Goal: Task Accomplishment & Management: Use online tool/utility

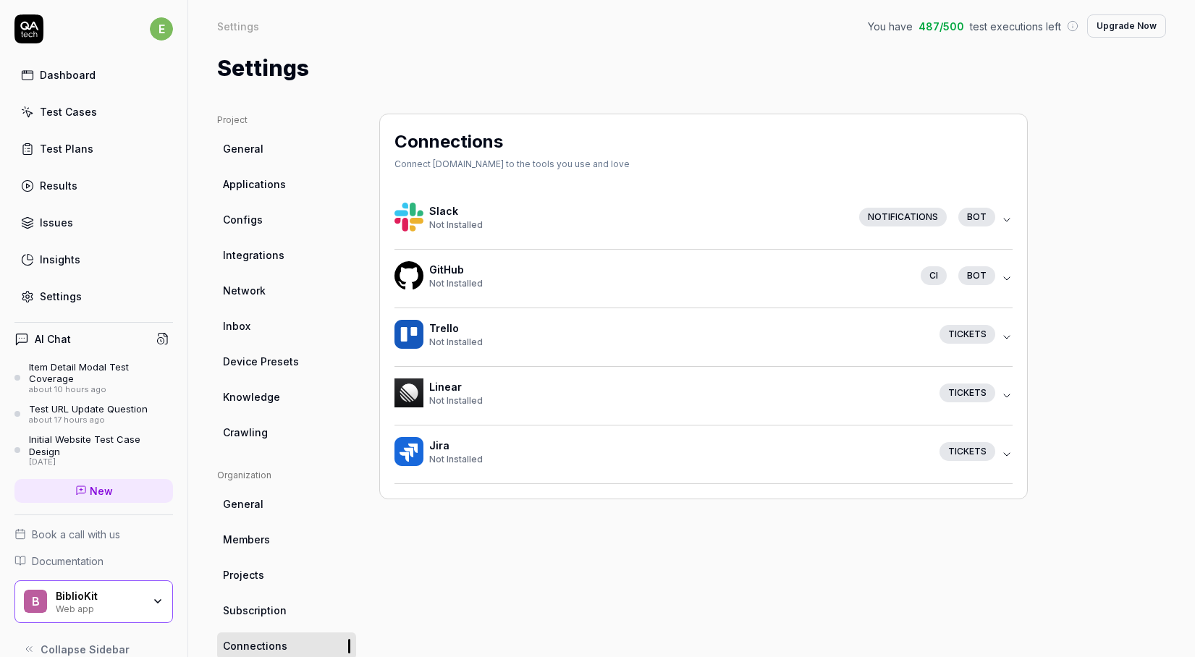
click at [139, 65] on link "Dashboard" at bounding box center [93, 75] width 158 height 28
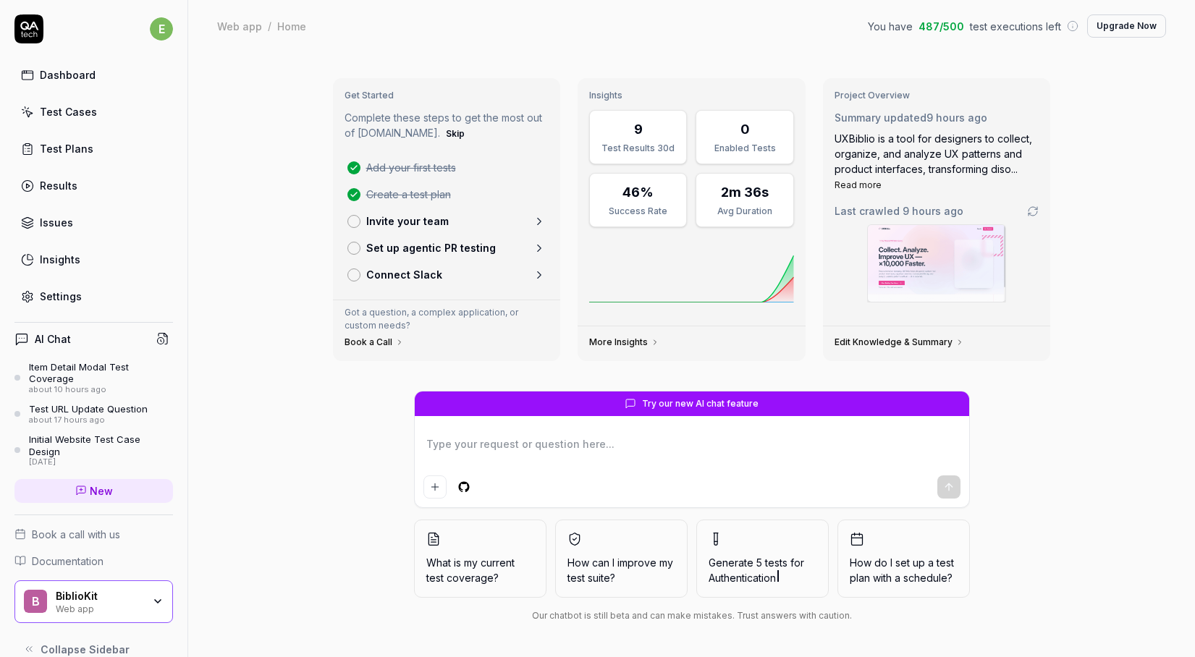
type textarea "*"
click at [85, 145] on div "Test Plans" at bounding box center [67, 148] width 54 height 15
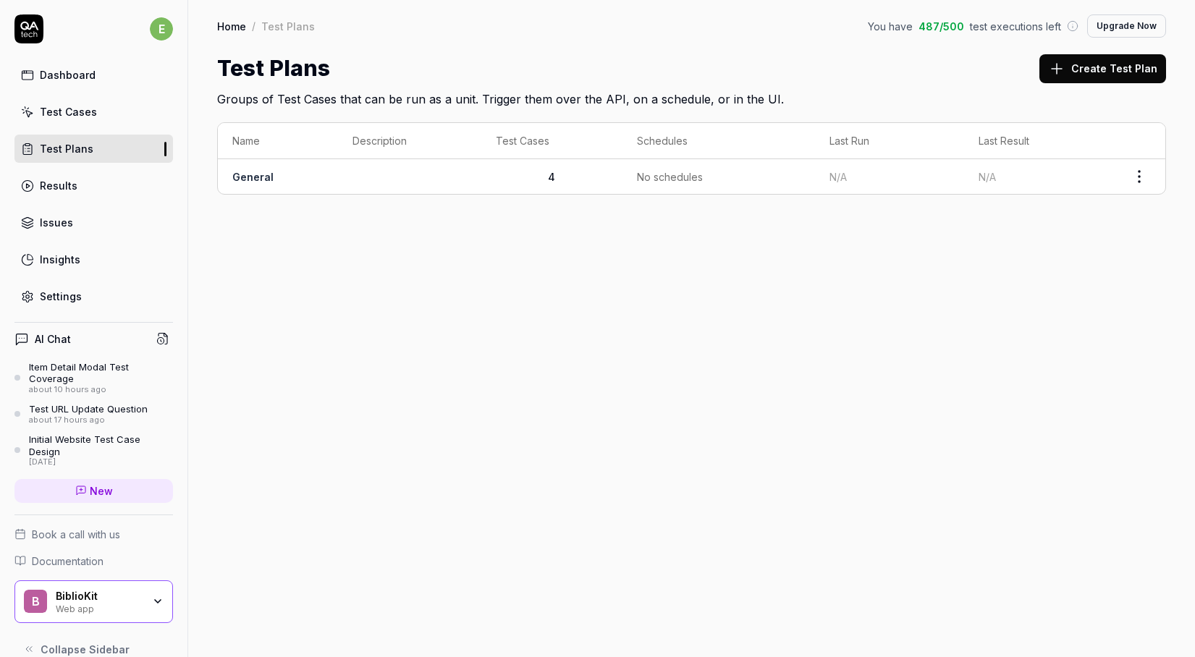
click at [293, 168] on td "General" at bounding box center [278, 176] width 120 height 35
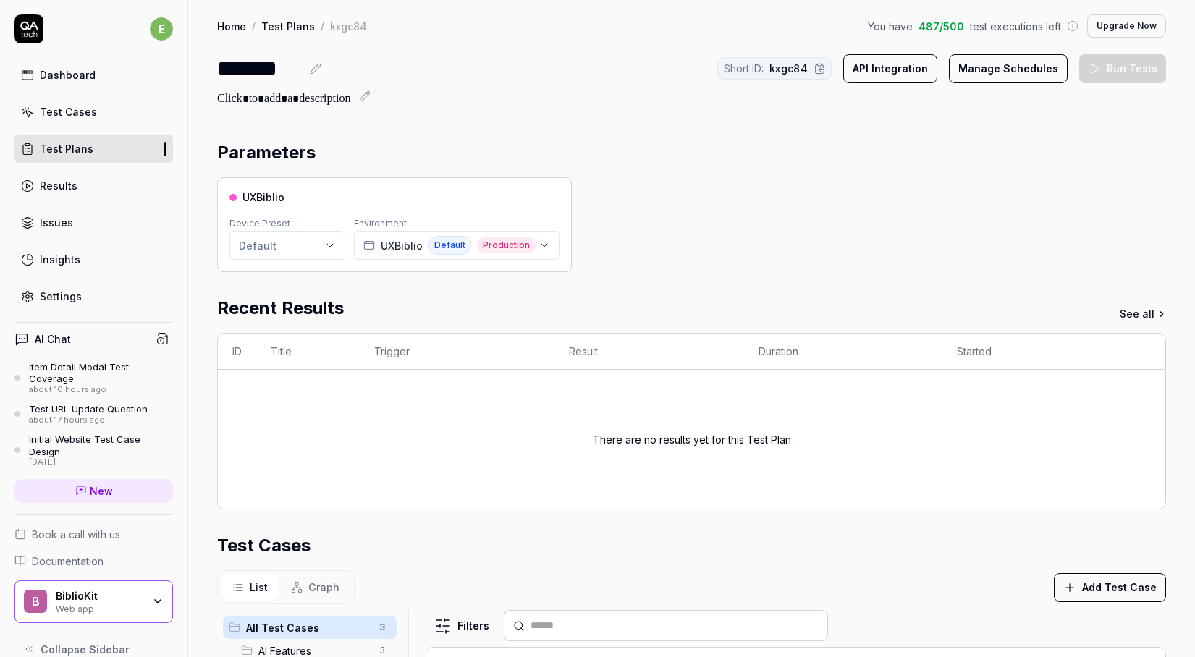
scroll to position [304, 0]
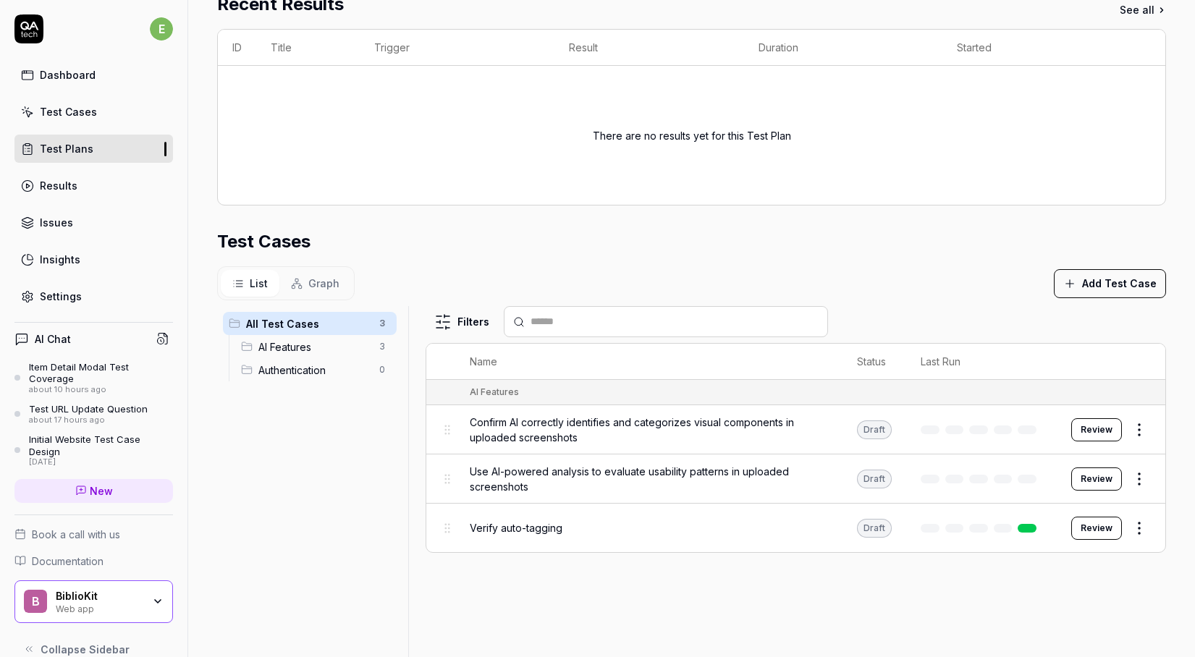
click at [85, 186] on link "Results" at bounding box center [93, 185] width 158 height 28
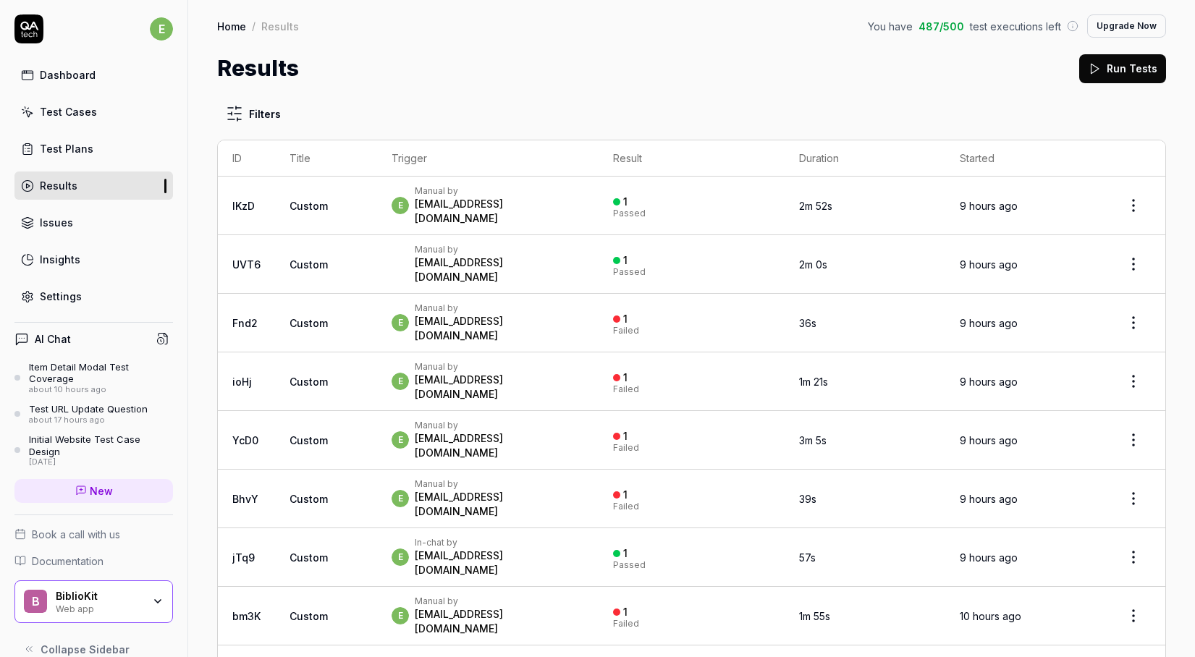
click at [81, 106] on div "Test Cases" at bounding box center [68, 111] width 57 height 15
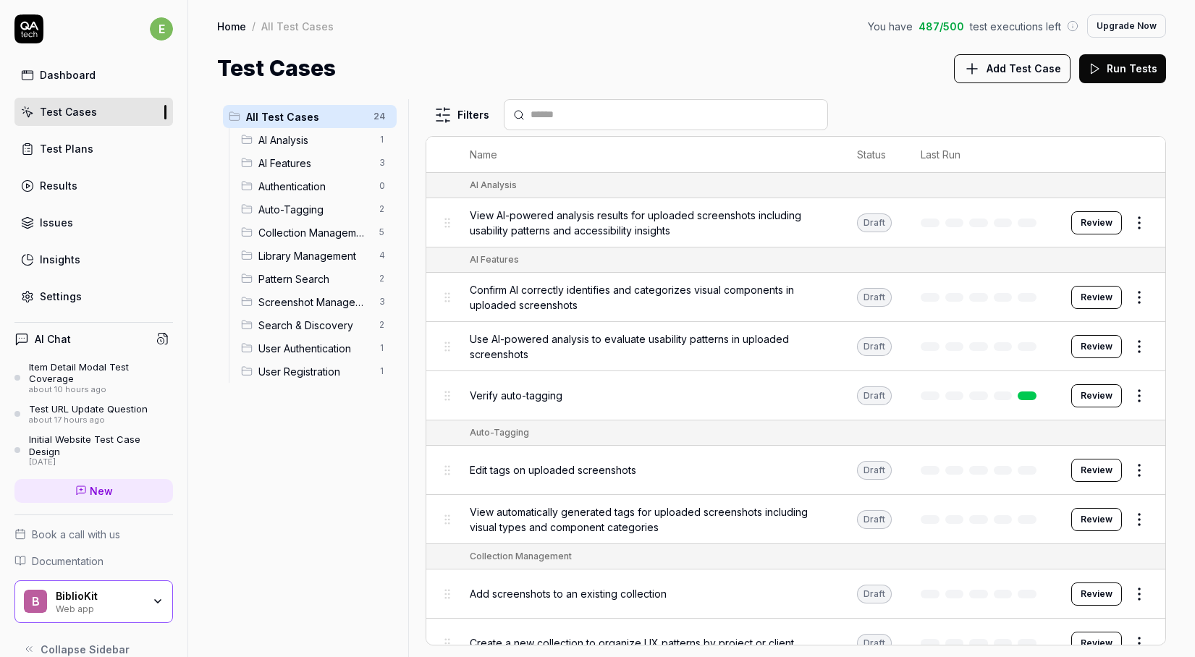
click at [1127, 75] on button "Run Tests" at bounding box center [1122, 68] width 87 height 29
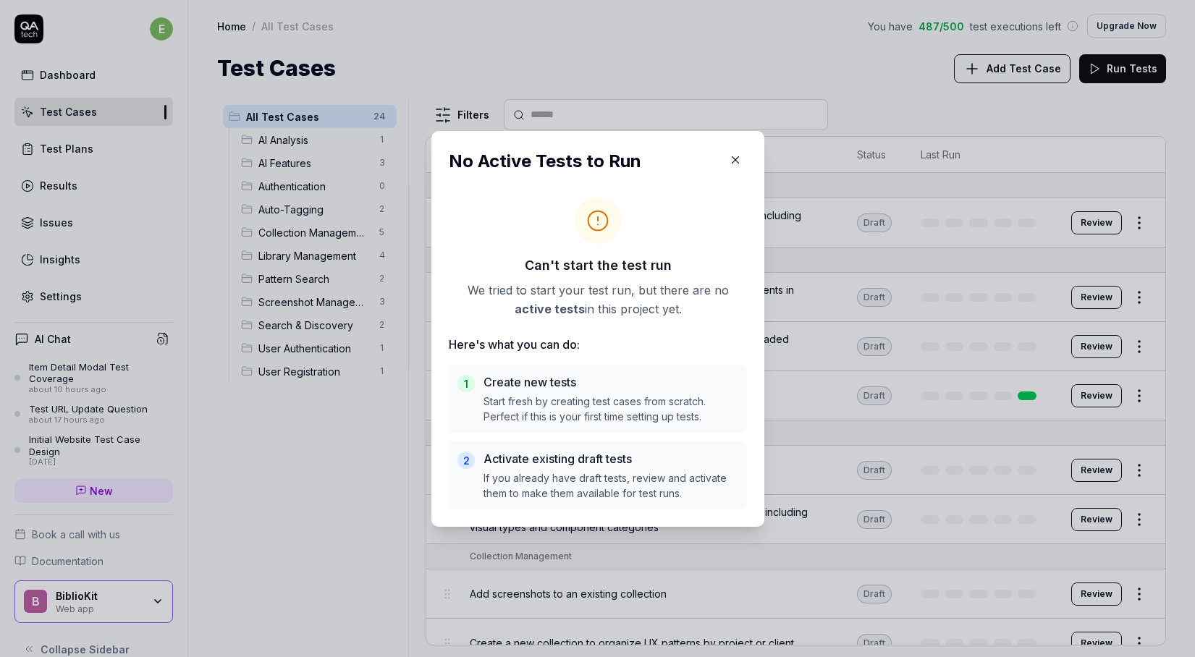
click at [741, 158] on icon "button" at bounding box center [735, 159] width 13 height 13
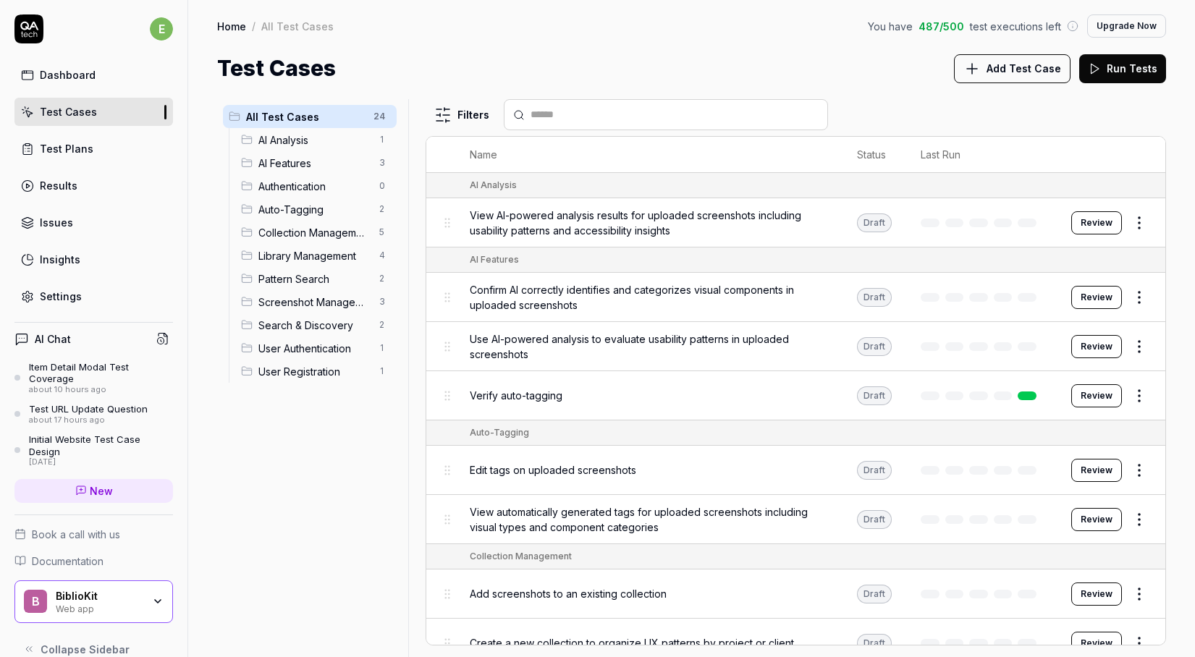
click at [1143, 219] on html "e Dashboard Test Cases Test Plans Results Issues Insights Settings AI Chat Item…" at bounding box center [597, 328] width 1195 height 657
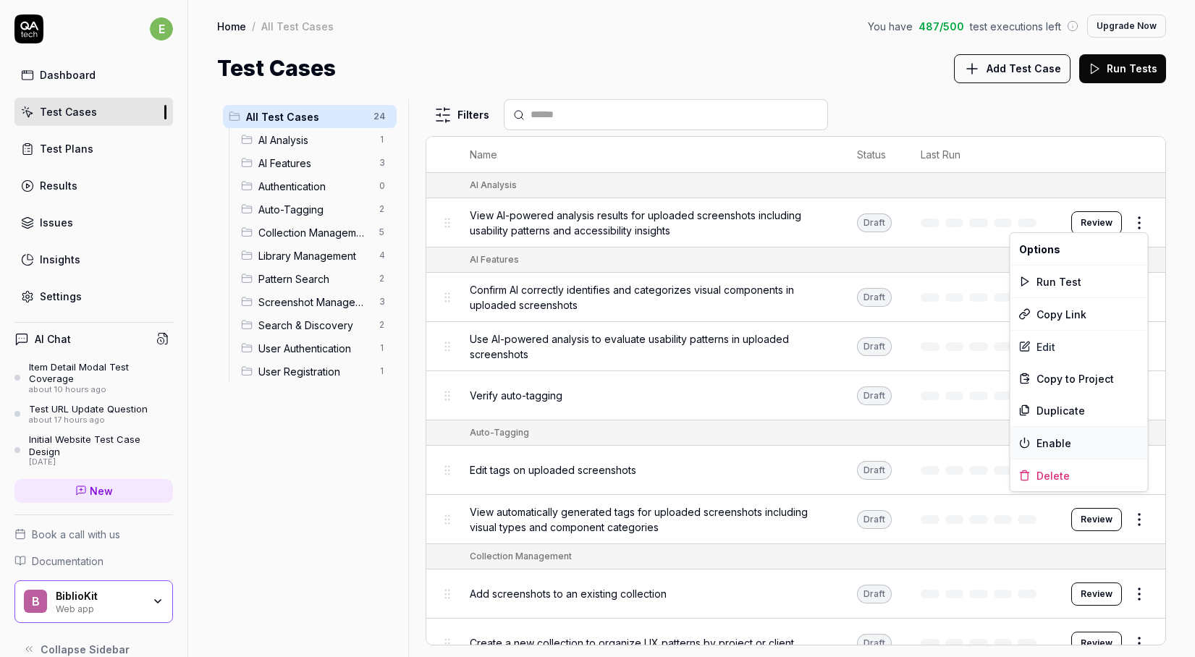
click at [1049, 445] on div "Enable" at bounding box center [1078, 443] width 137 height 32
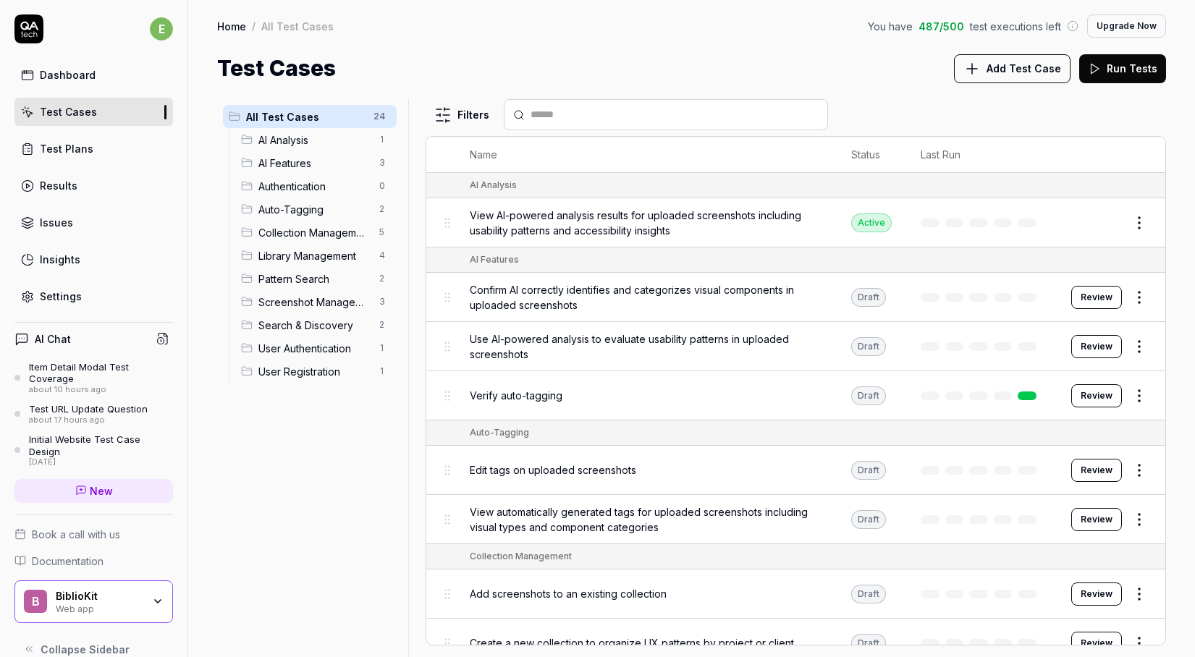
click at [1130, 101] on div "Filters" at bounding box center [795, 114] width 740 height 31
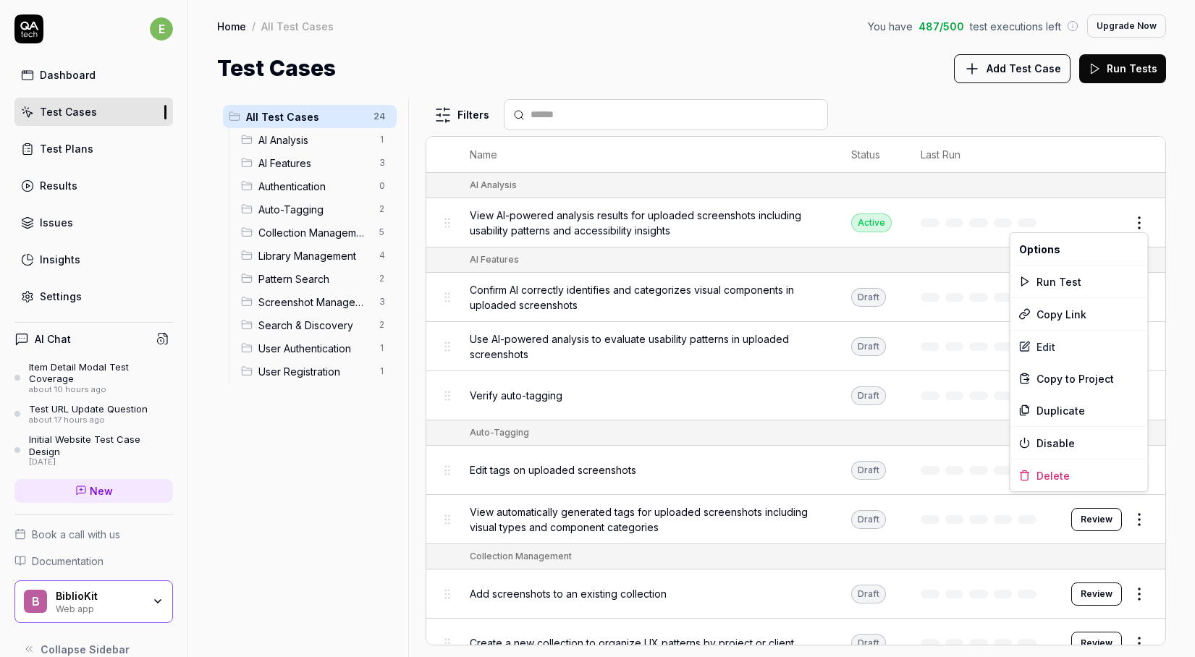
click at [1137, 225] on html "e Dashboard Test Cases Test Plans Results Issues Insights Settings AI Chat Item…" at bounding box center [597, 328] width 1195 height 657
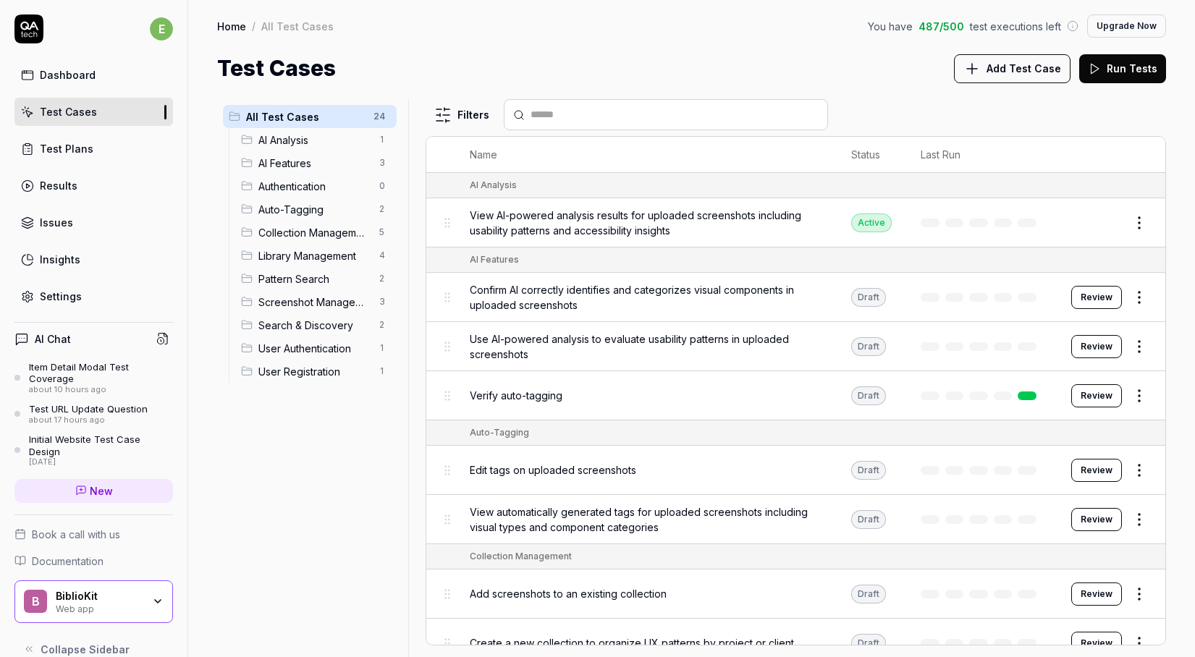
click at [1007, 199] on html "e Dashboard Test Cases Test Plans Results Issues Insights Settings AI Chat Item…" at bounding box center [597, 328] width 1195 height 657
click at [1140, 339] on html "e Dashboard Test Cases Test Plans Results Issues Insights Settings AI Chat Item…" at bounding box center [597, 328] width 1195 height 657
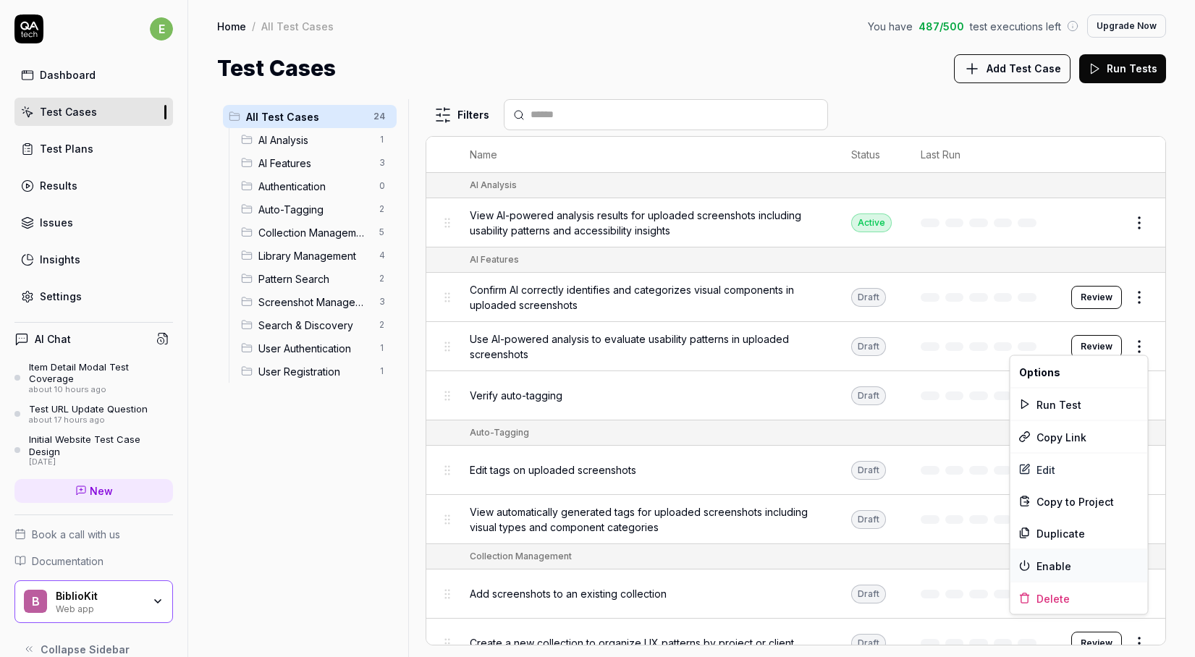
click at [1050, 562] on div "Enable" at bounding box center [1078, 566] width 137 height 32
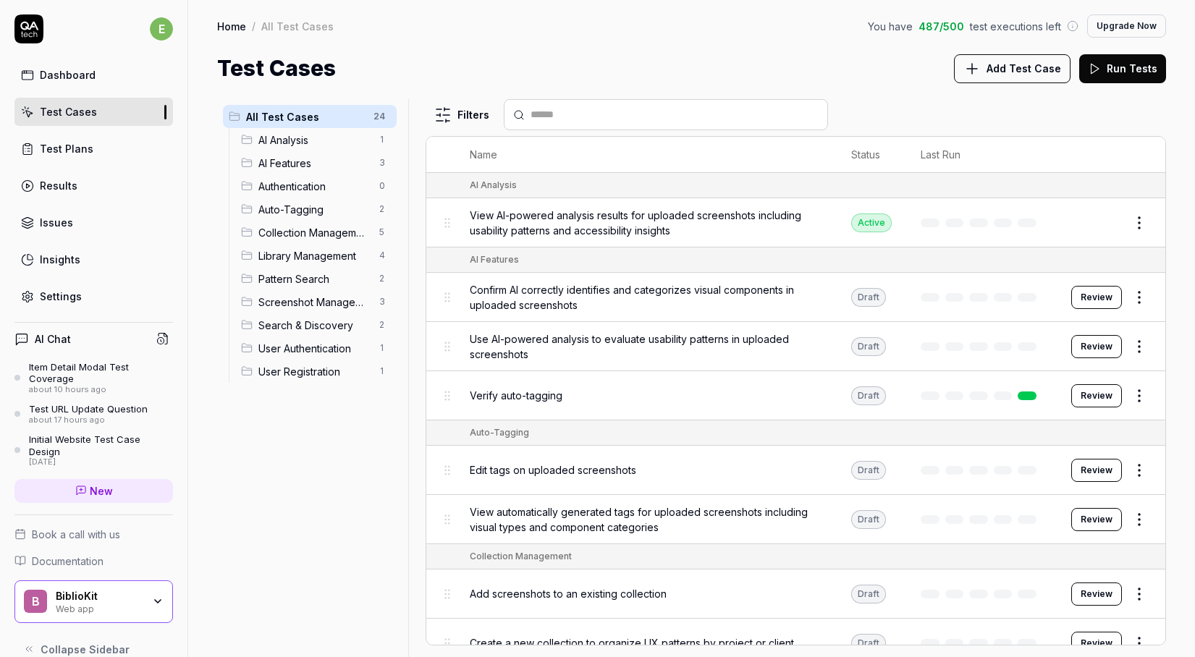
click at [1140, 295] on html "e Dashboard Test Cases Test Plans Results Issues Insights Settings AI Chat Item…" at bounding box center [597, 328] width 1195 height 657
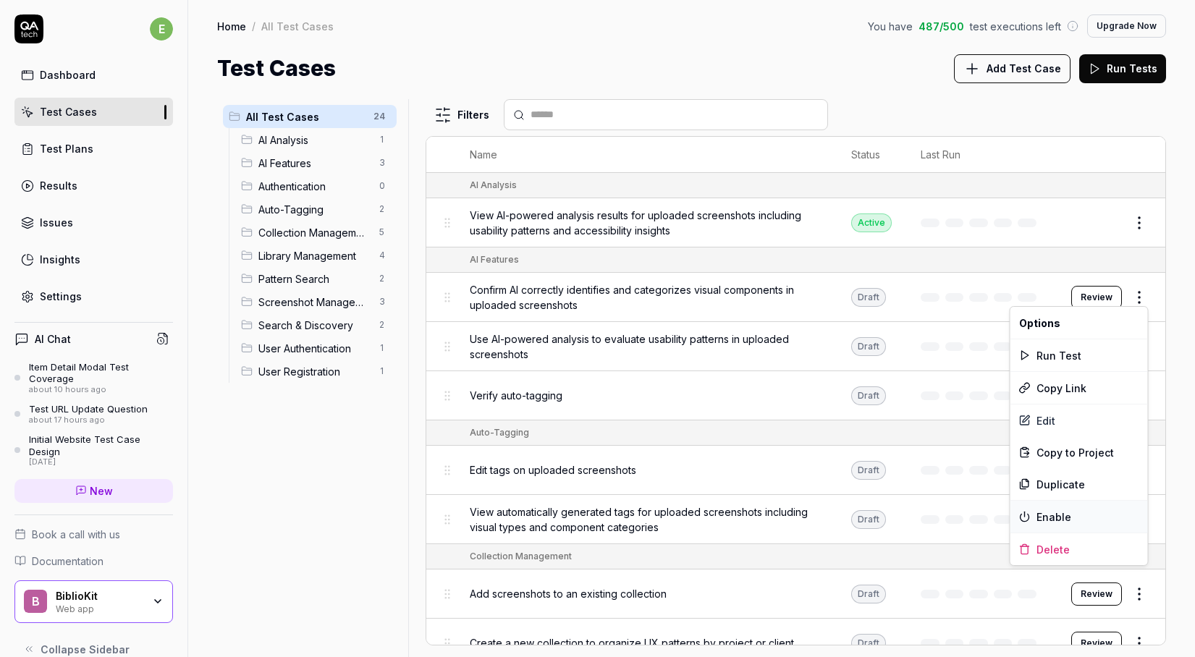
click at [1072, 513] on div "Enable" at bounding box center [1078, 517] width 137 height 32
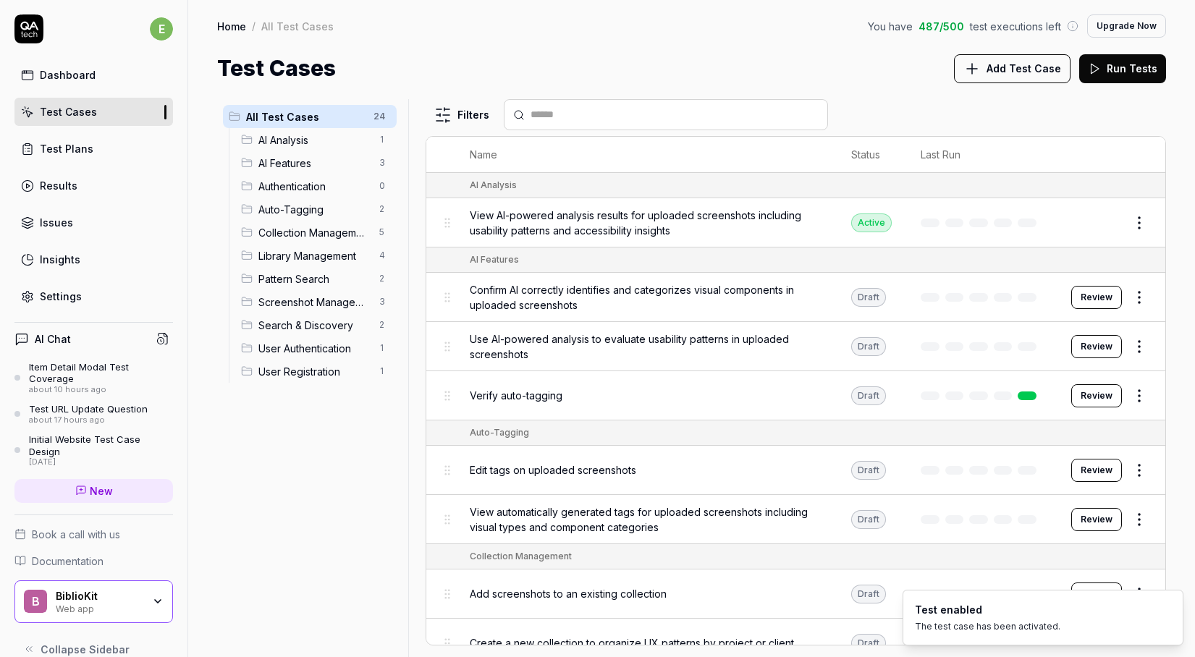
click at [1143, 389] on html "e Dashboard Test Cases Test Plans Results Issues Insights Settings AI Chat Item…" at bounding box center [597, 328] width 1195 height 657
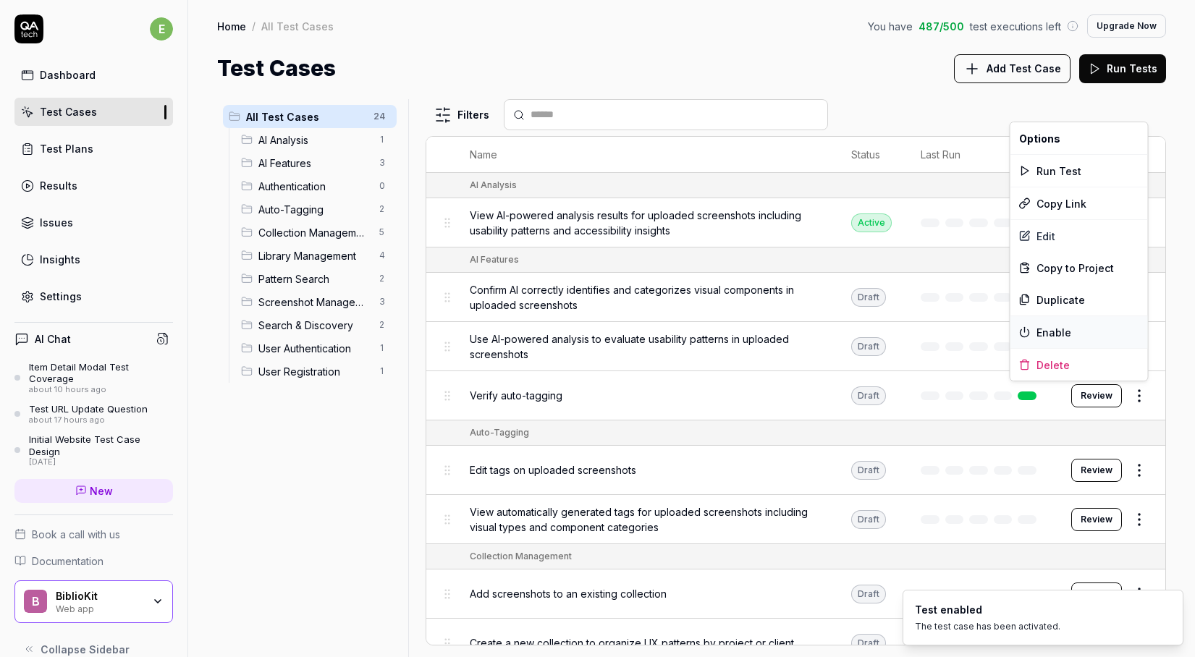
click at [1101, 327] on div "Enable" at bounding box center [1078, 332] width 137 height 32
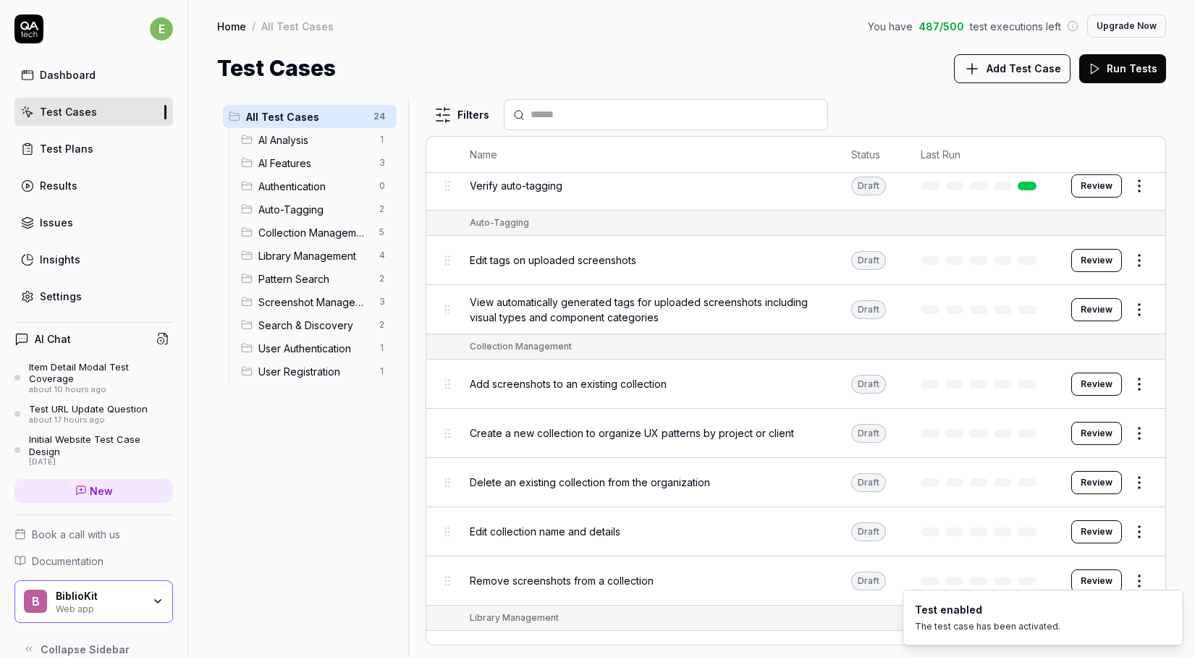
scroll to position [258, 0]
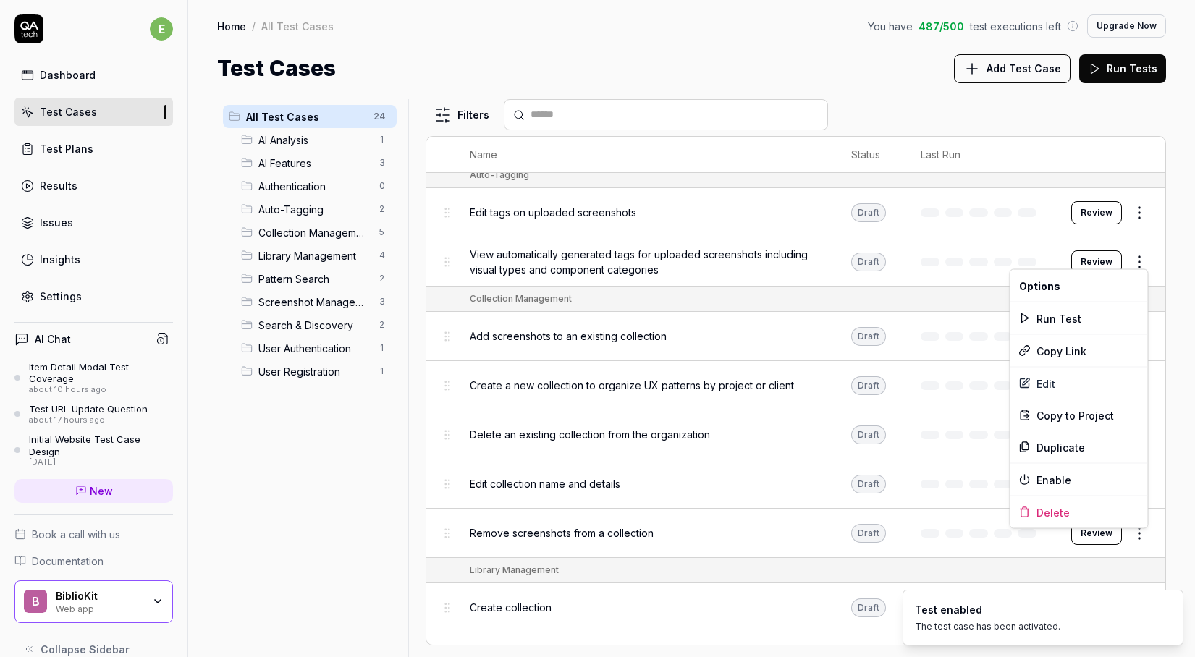
click at [1134, 257] on html "e Dashboard Test Cases Test Plans Results Issues Insights Settings AI Chat Item…" at bounding box center [597, 328] width 1195 height 657
click at [1054, 485] on div "Enable" at bounding box center [1078, 480] width 137 height 32
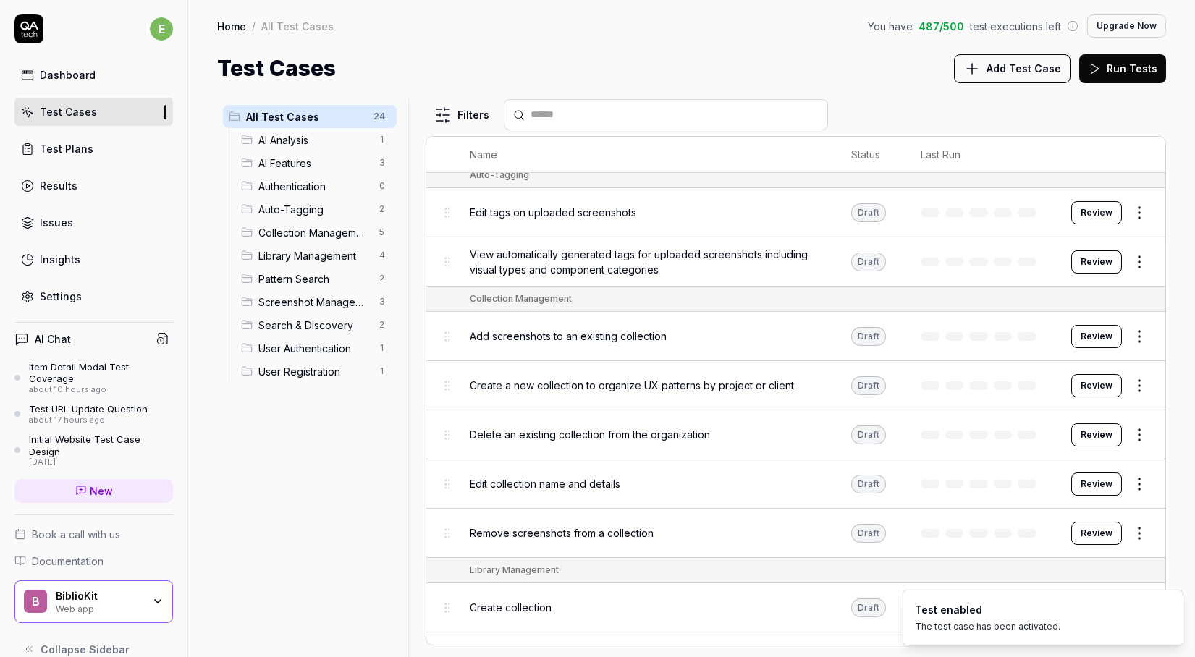
click at [1143, 209] on html "e Dashboard Test Cases Test Plans Results Issues Insights Settings AI Chat Item…" at bounding box center [597, 328] width 1195 height 657
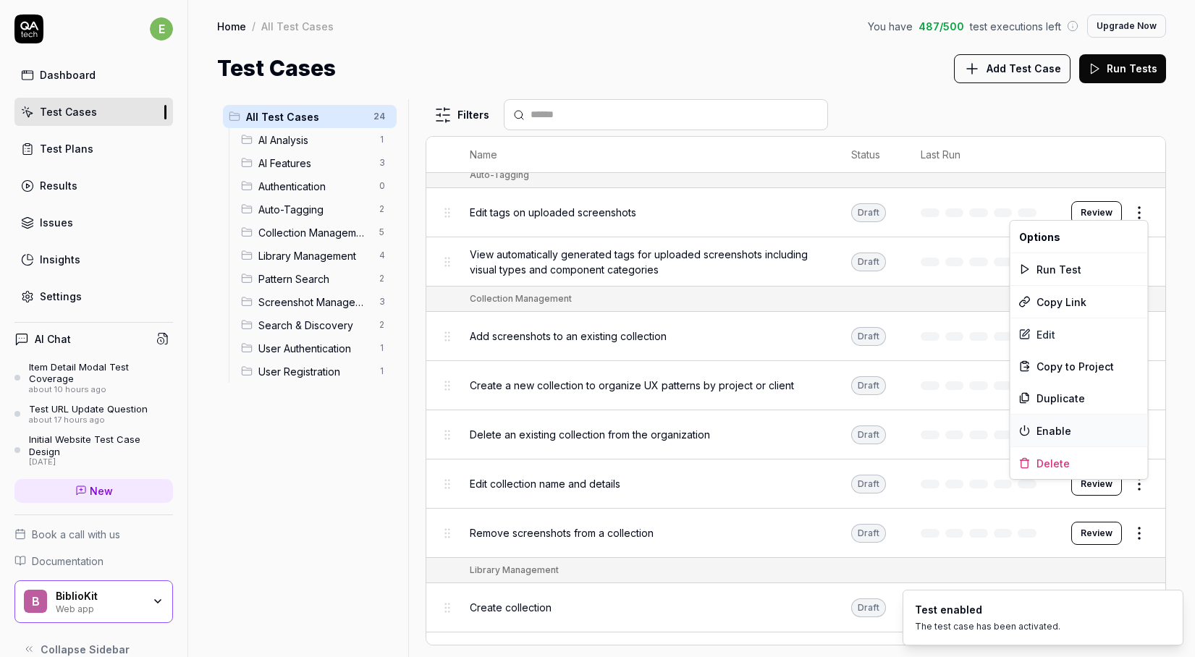
click at [1075, 434] on div "Enable" at bounding box center [1078, 431] width 137 height 32
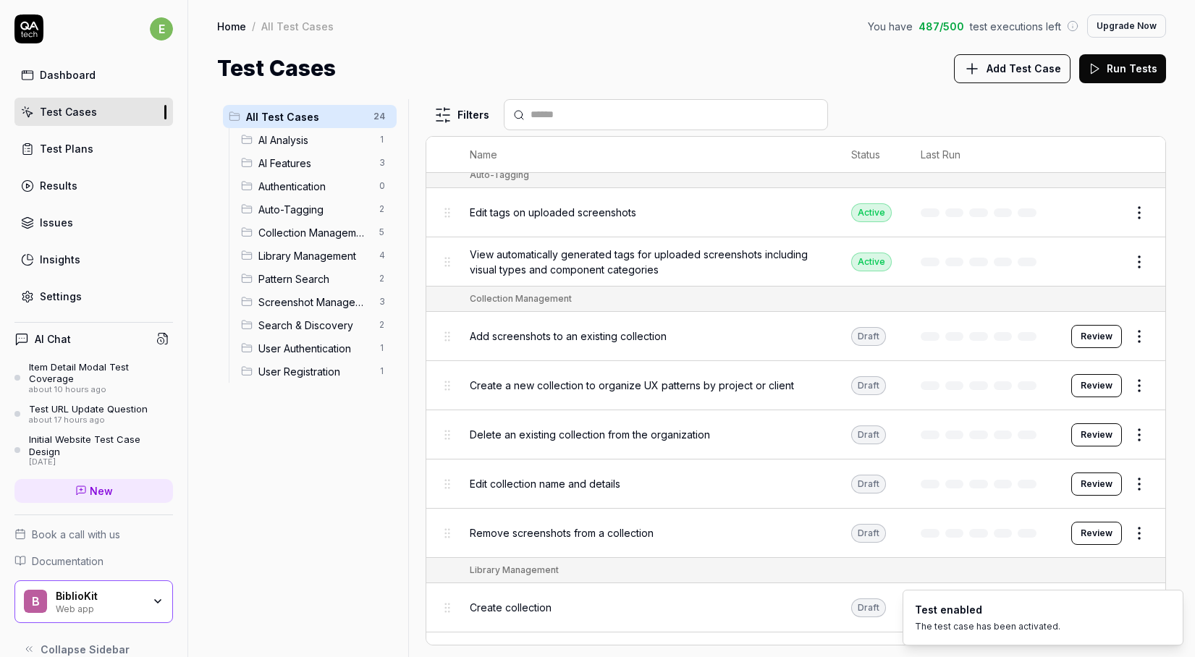
click at [1140, 333] on html "e Dashboard Test Cases Test Plans Results Issues Insights Settings AI Chat Item…" at bounding box center [597, 328] width 1195 height 657
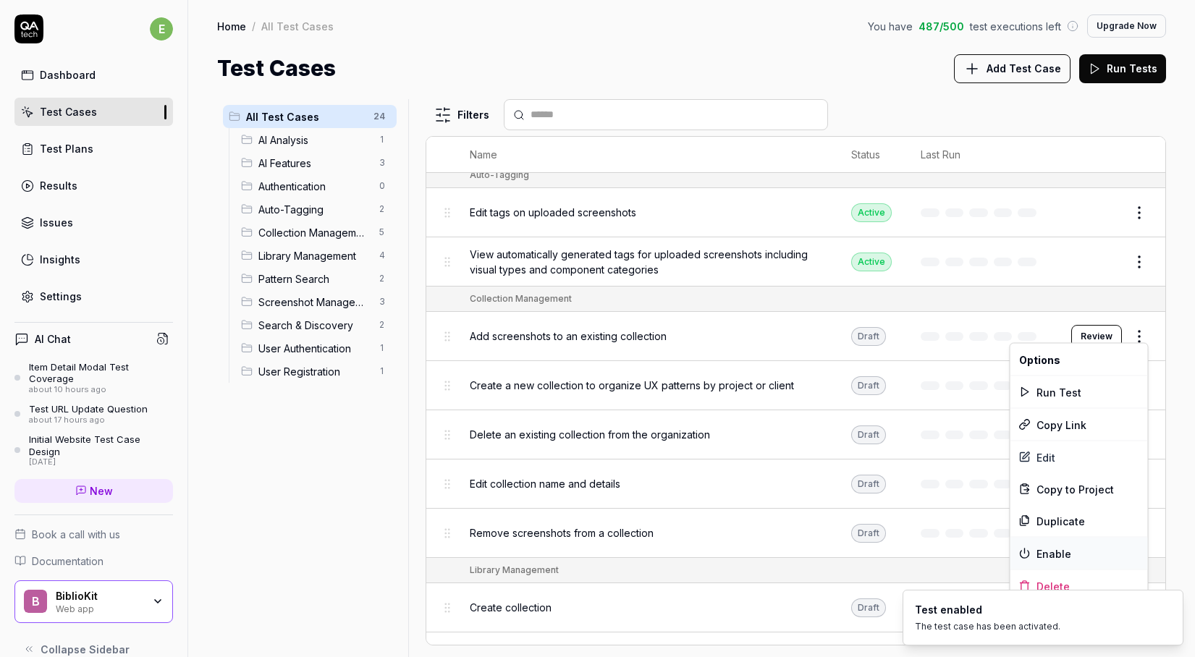
click at [1071, 556] on div "Enable" at bounding box center [1078, 554] width 137 height 32
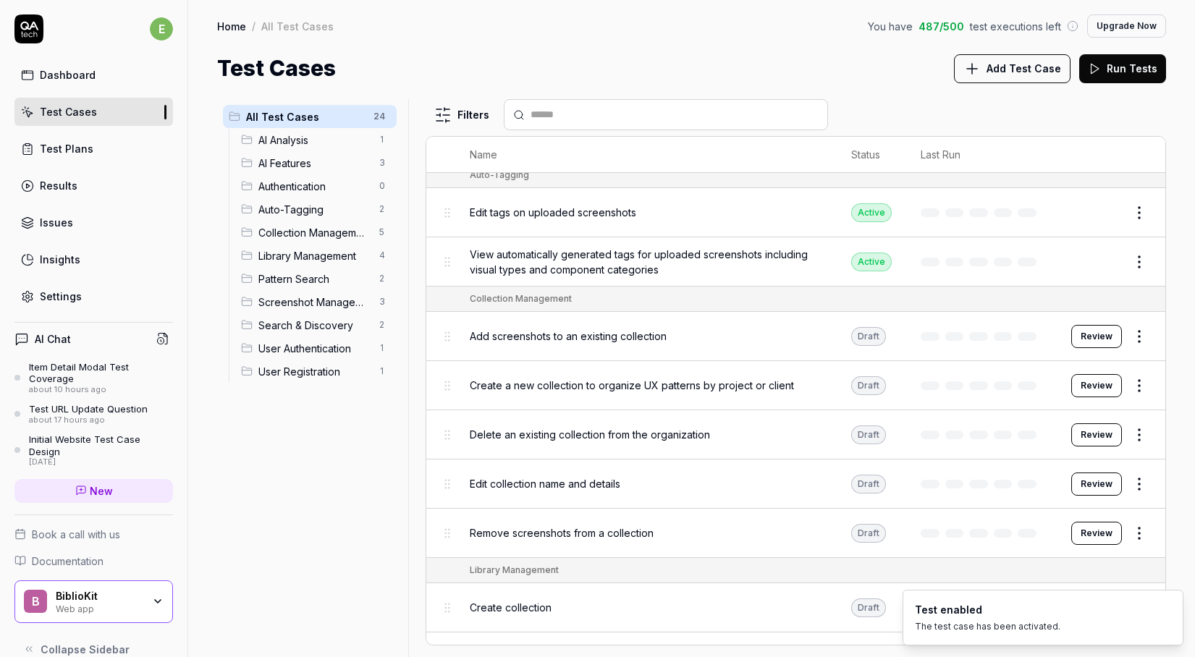
click at [1133, 378] on html "e Dashboard Test Cases Test Plans Results Issues Insights Settings AI Chat Item…" at bounding box center [597, 328] width 1195 height 657
click at [1166, 412] on html "e Dashboard Test Cases Test Plans Results Issues Insights Settings AI Chat Item…" at bounding box center [597, 328] width 1195 height 657
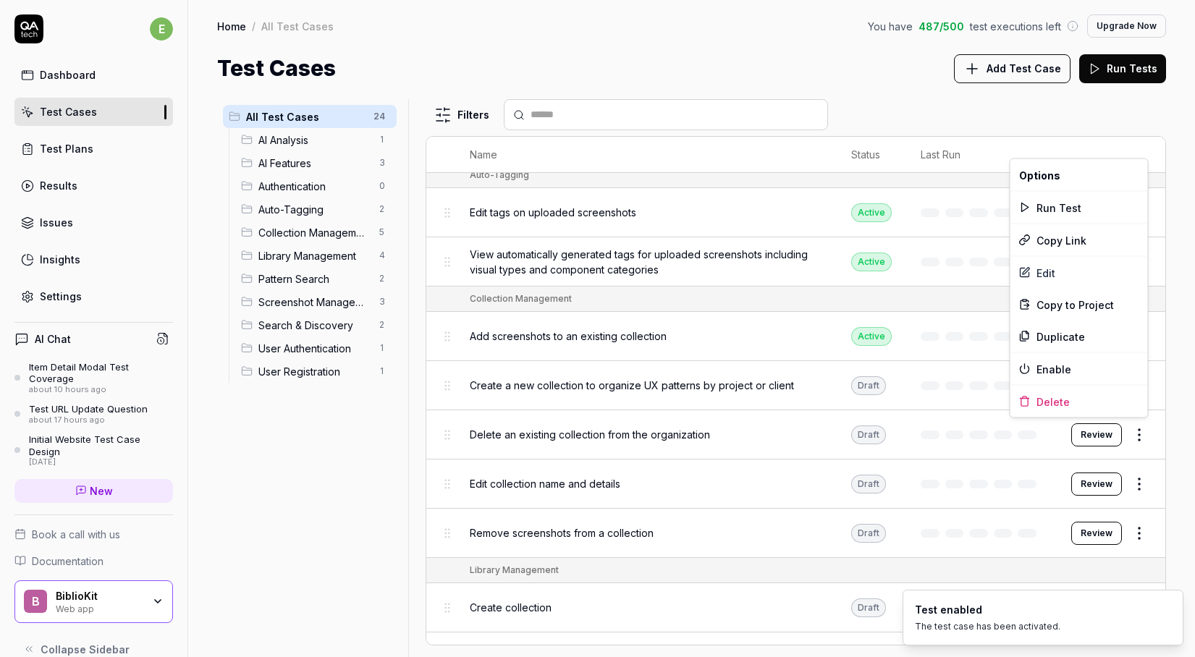
click at [1132, 428] on html "e Dashboard Test Cases Test Plans Results Issues Insights Settings AI Chat Item…" at bounding box center [597, 328] width 1195 height 657
click at [1107, 370] on div "Enable" at bounding box center [1078, 369] width 137 height 32
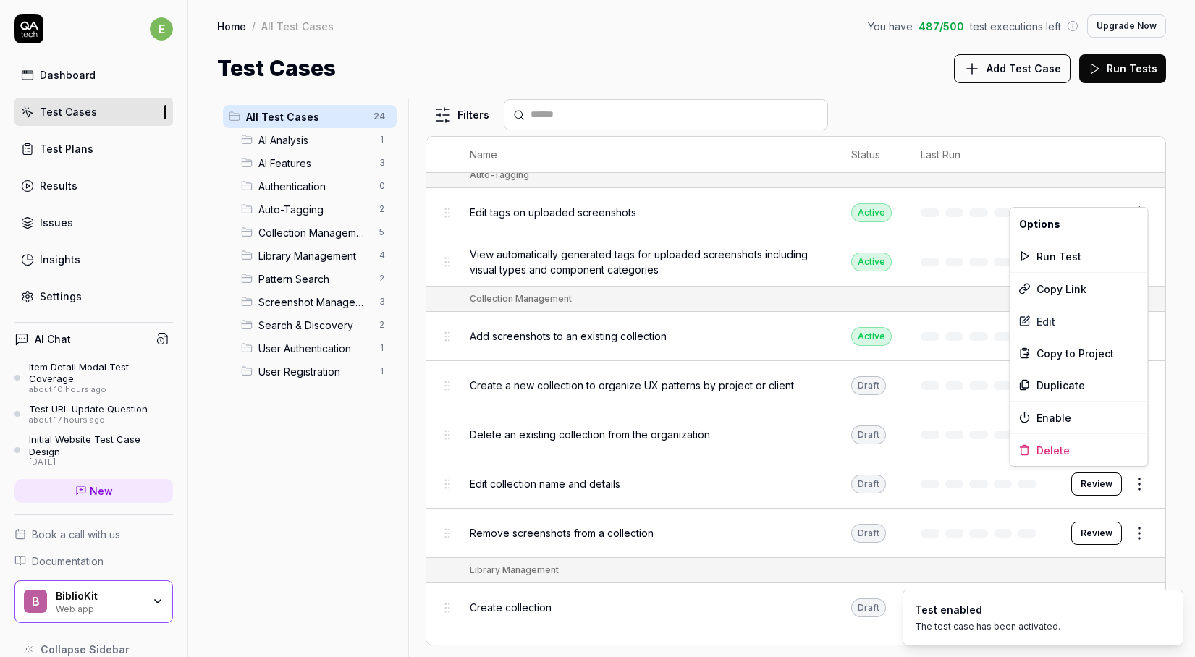
click at [1135, 477] on html "e Dashboard Test Cases Test Plans Results Issues Insights Settings AI Chat Item…" at bounding box center [597, 328] width 1195 height 657
click at [1078, 420] on div "Enable" at bounding box center [1078, 418] width 137 height 32
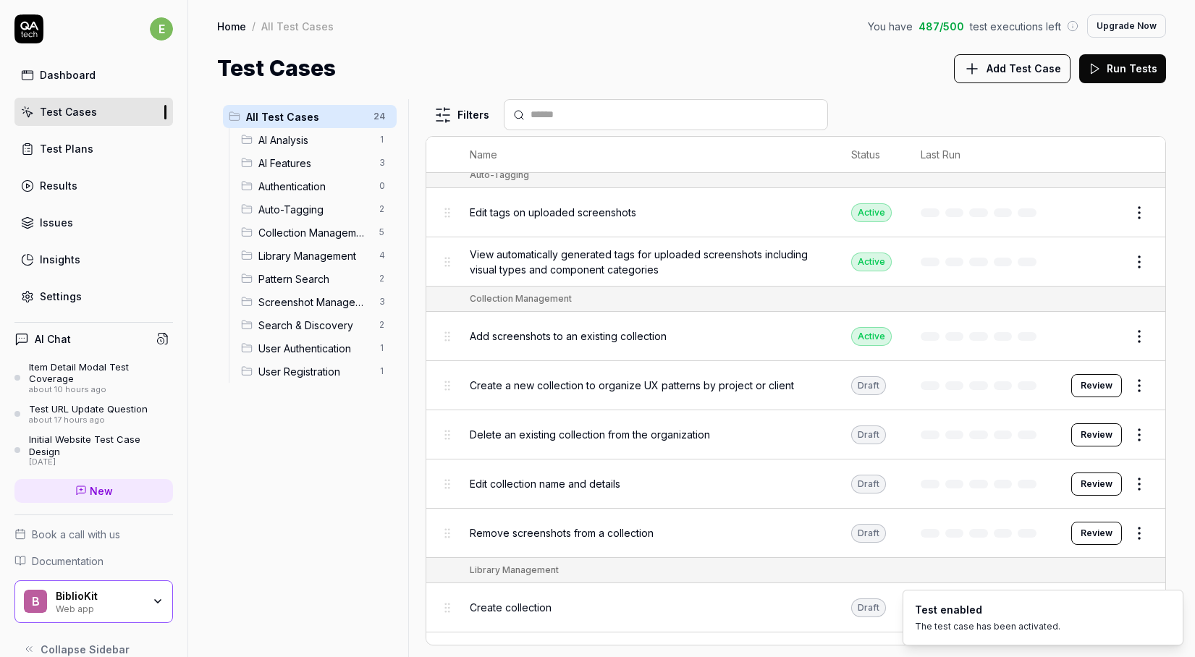
click at [1138, 522] on html "e Dashboard Test Cases Test Plans Results Issues Insights Settings AI Chat Item…" at bounding box center [597, 328] width 1195 height 657
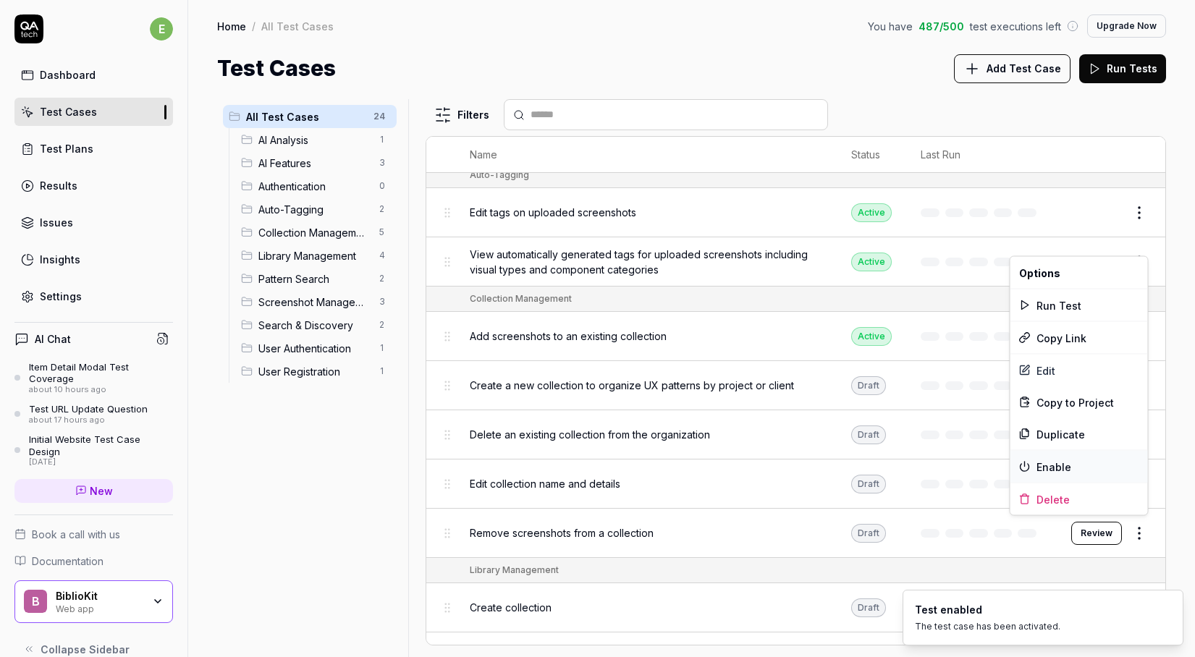
click at [1098, 458] on div "Enable" at bounding box center [1078, 467] width 137 height 32
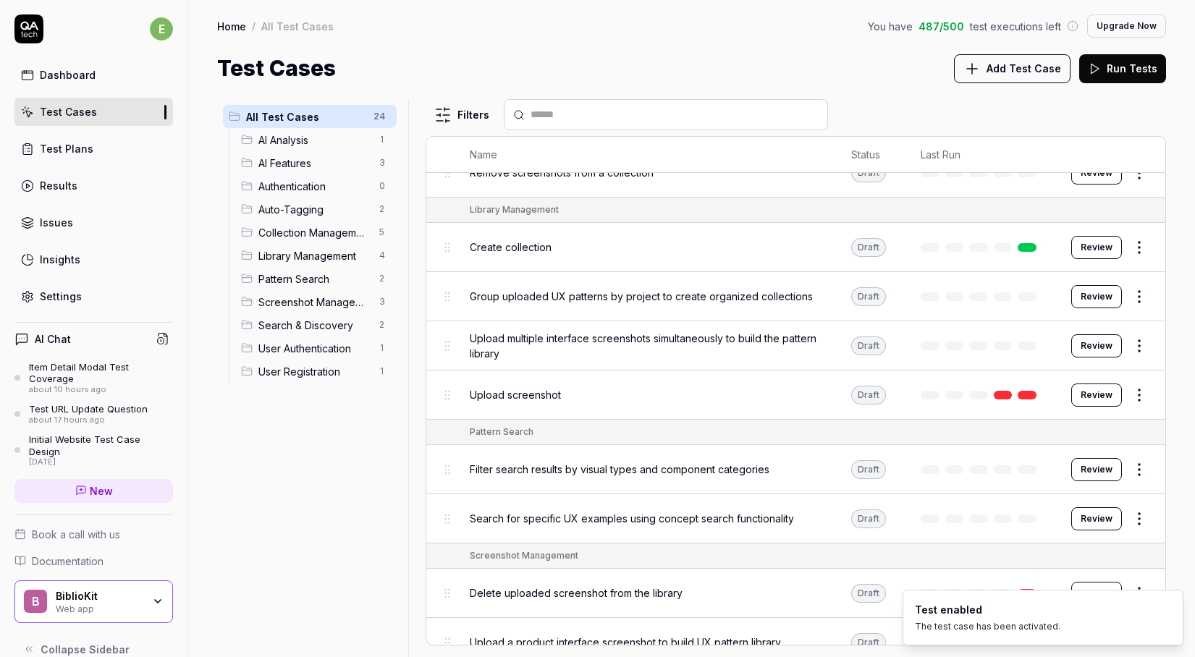
scroll to position [541, 0]
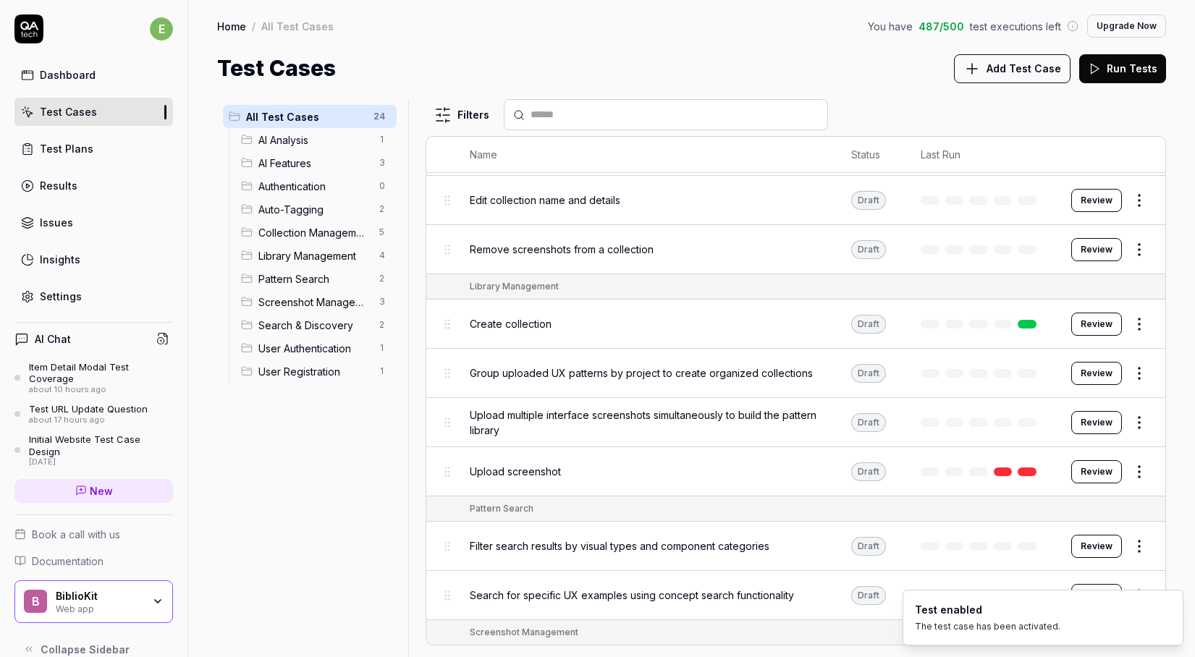
click at [1136, 315] on html "e Dashboard Test Cases Test Plans Results Issues Insights Settings AI Chat Item…" at bounding box center [597, 328] width 1195 height 657
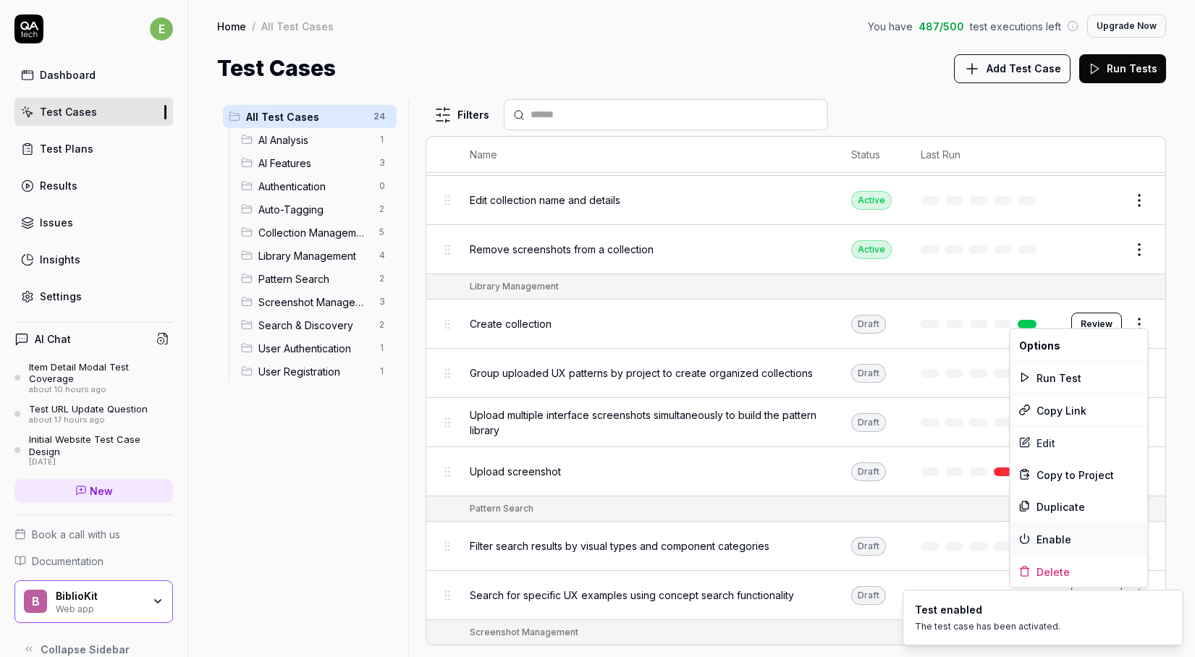
click at [1095, 530] on div "Enable" at bounding box center [1078, 539] width 137 height 32
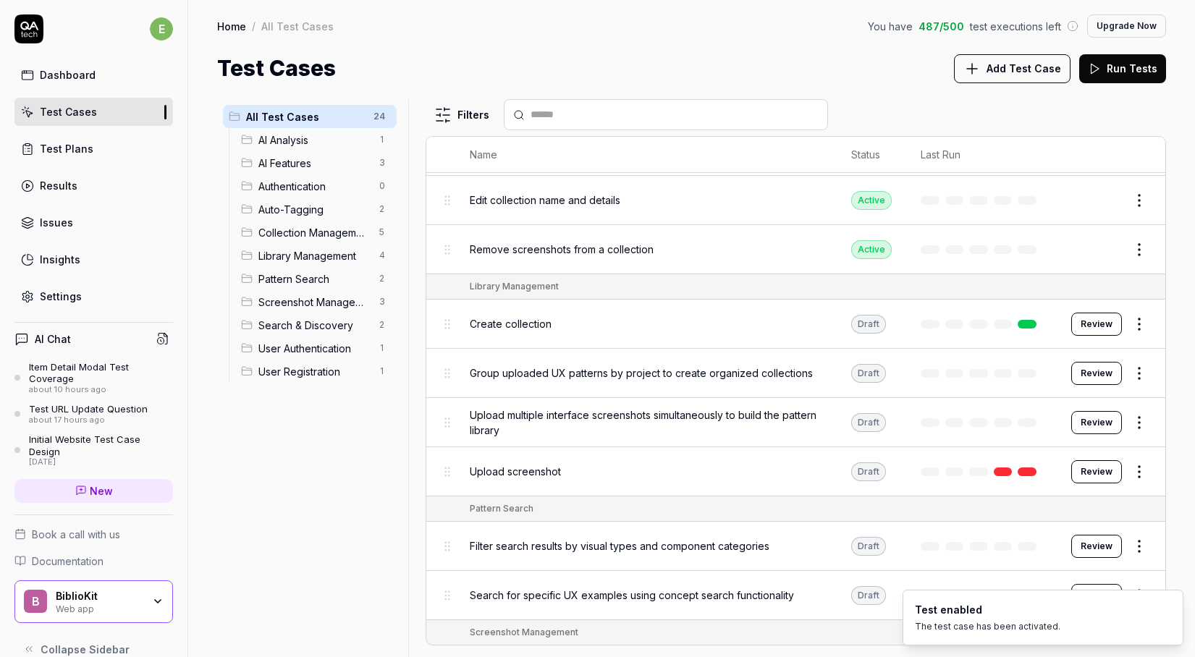
click at [1140, 371] on body "e Dashboard Test Cases Test Plans Results Issues Insights Settings AI Chat Item…" at bounding box center [597, 328] width 1195 height 657
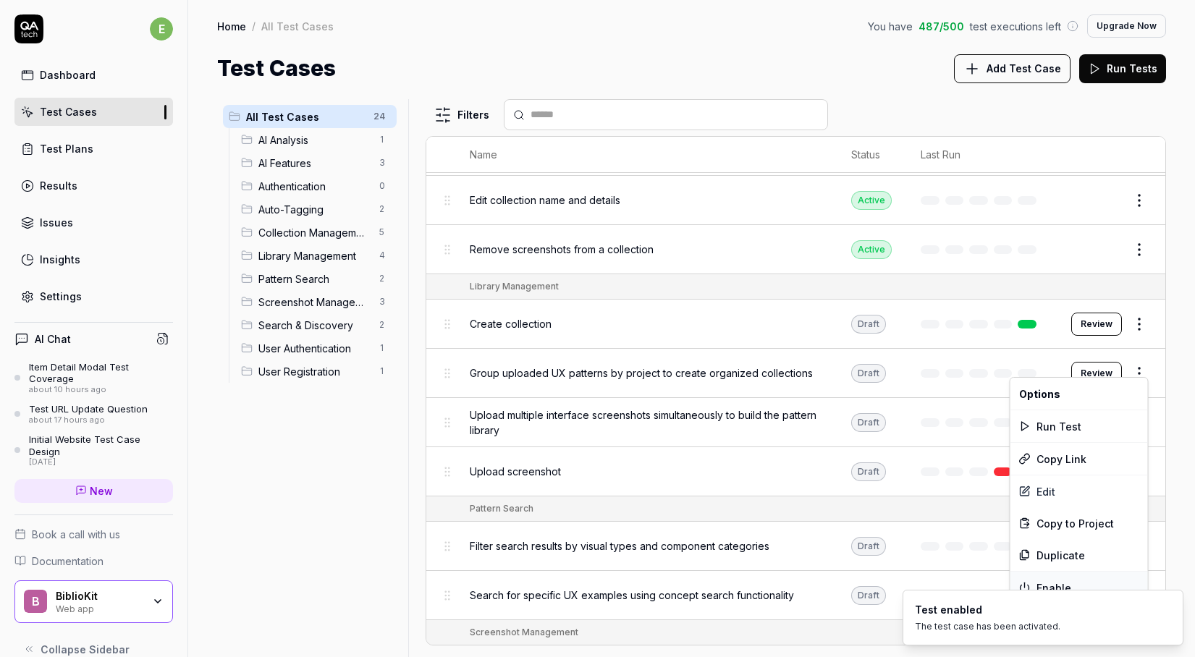
click at [1062, 580] on div "Enable" at bounding box center [1078, 588] width 137 height 32
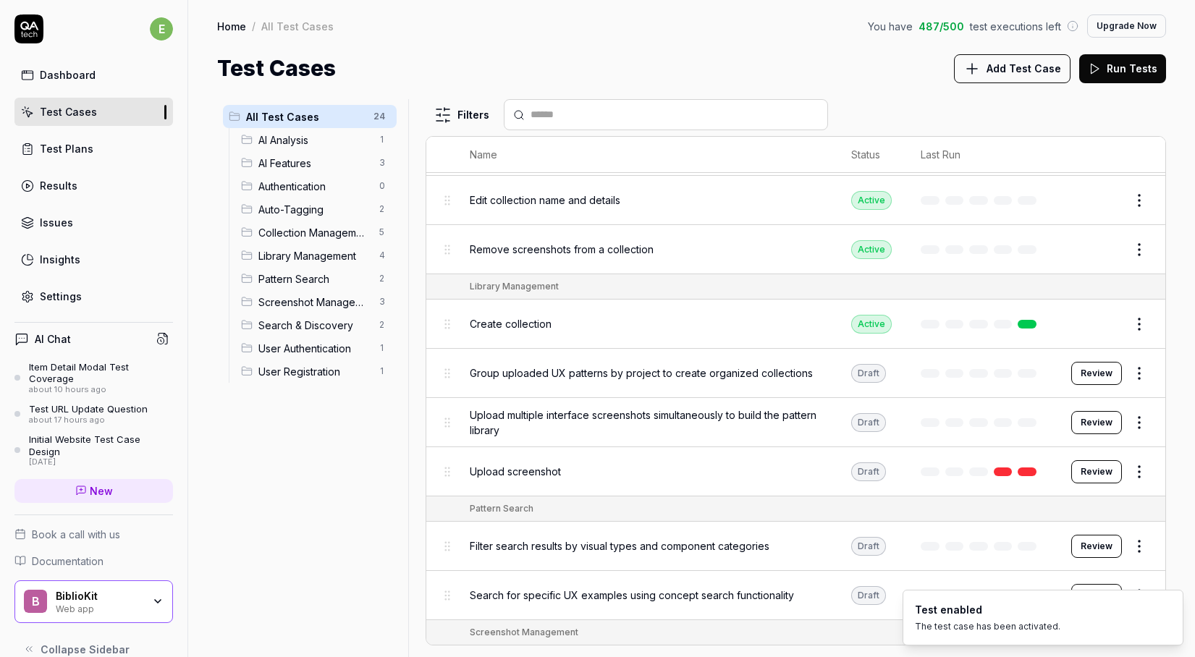
click at [1138, 407] on html "e Dashboard Test Cases Test Plans Results Issues Insights Settings AI Chat Item…" at bounding box center [597, 328] width 1195 height 657
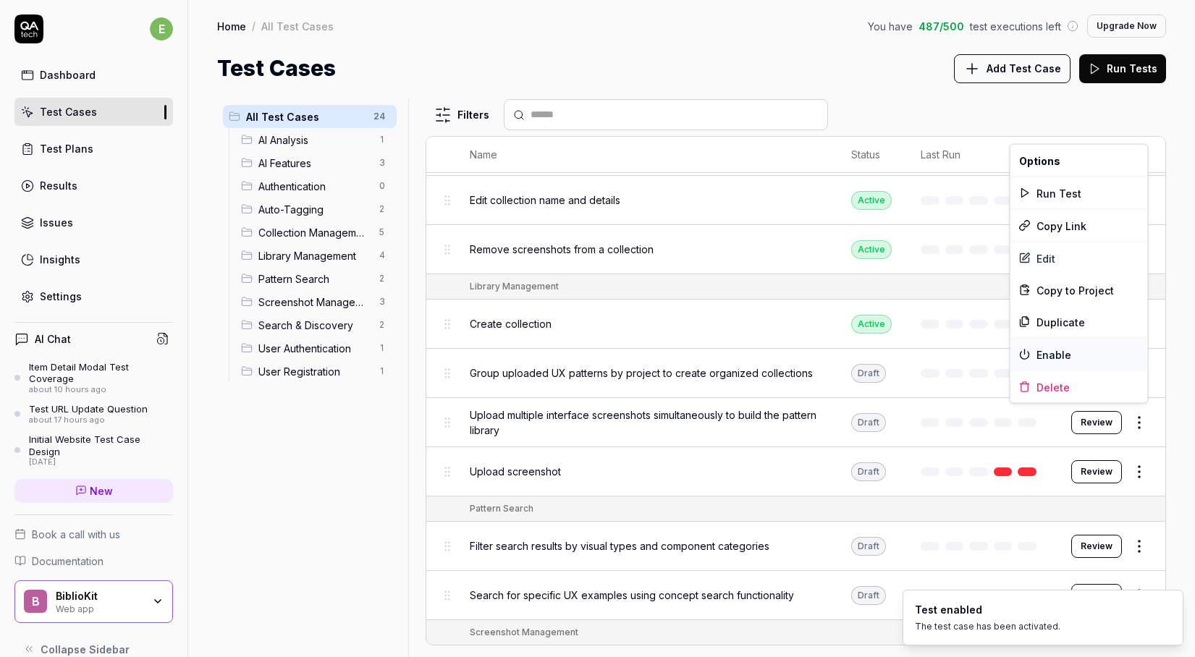
click at [1102, 355] on div "Enable" at bounding box center [1078, 355] width 137 height 32
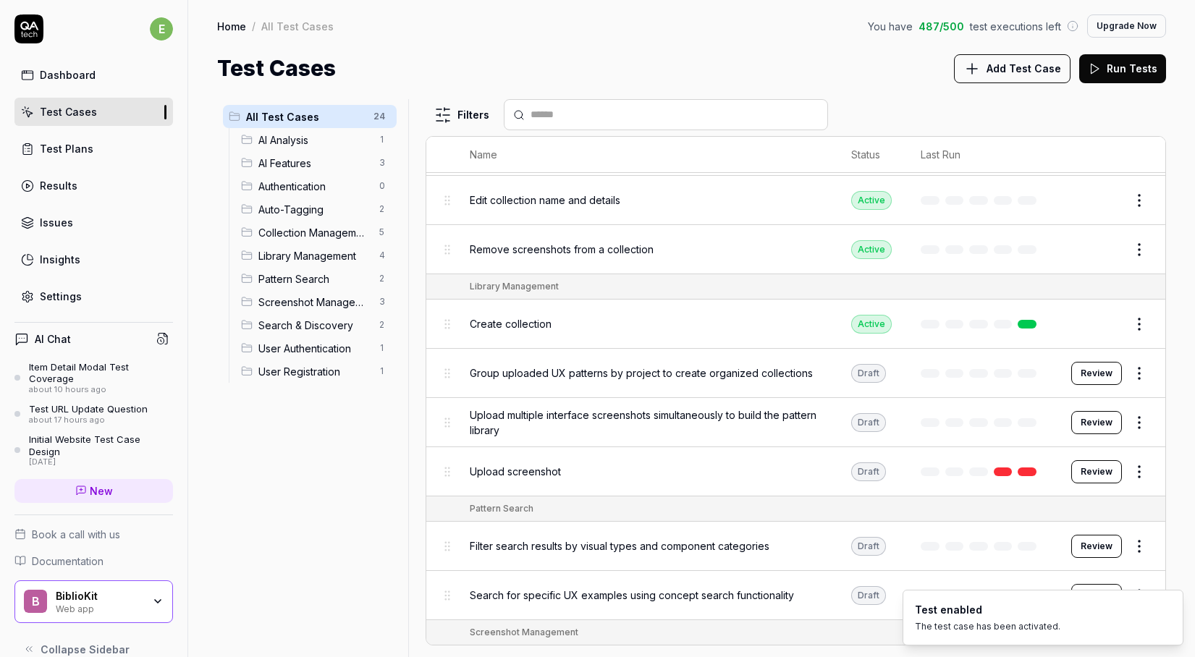
scroll to position [632, 0]
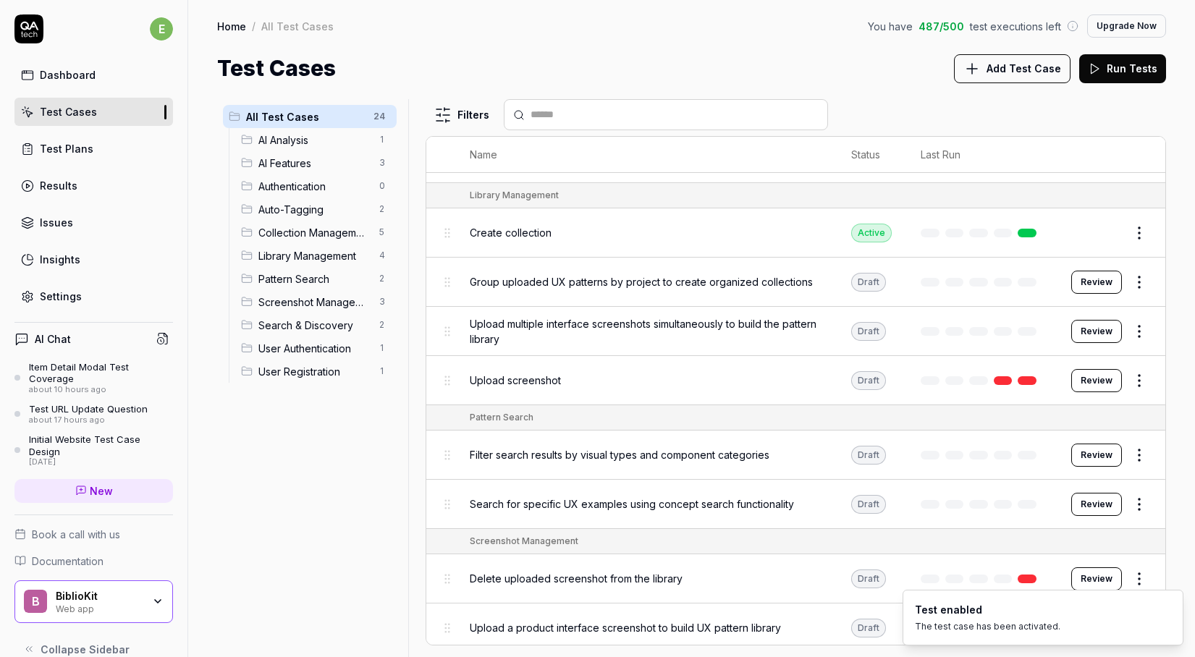
click at [1134, 366] on html "e Dashboard Test Cases Test Plans Results Issues Insights Settings AI Chat Item…" at bounding box center [597, 328] width 1195 height 657
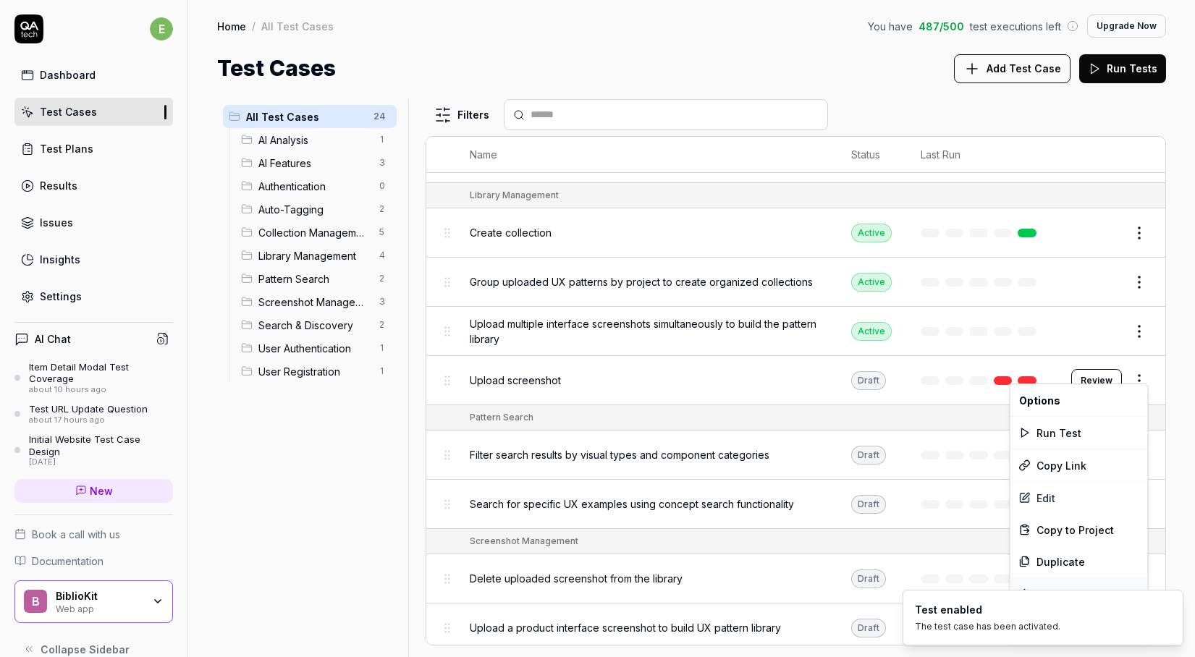
click at [1079, 583] on div "Enable" at bounding box center [1078, 594] width 137 height 32
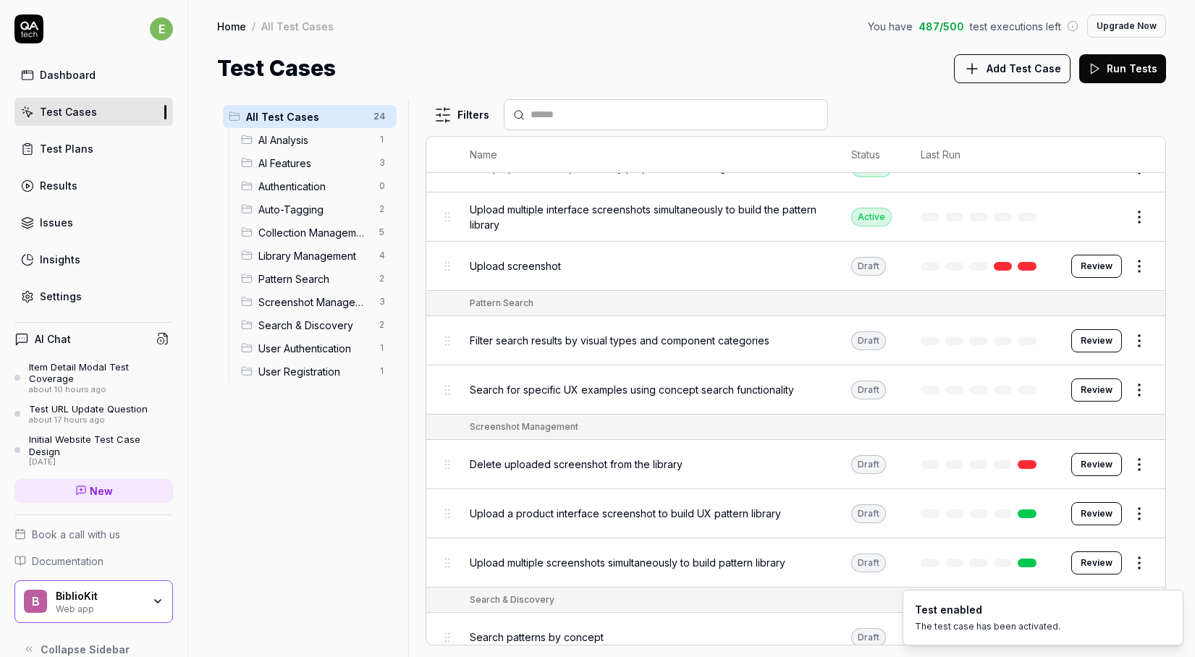
scroll to position [802, 0]
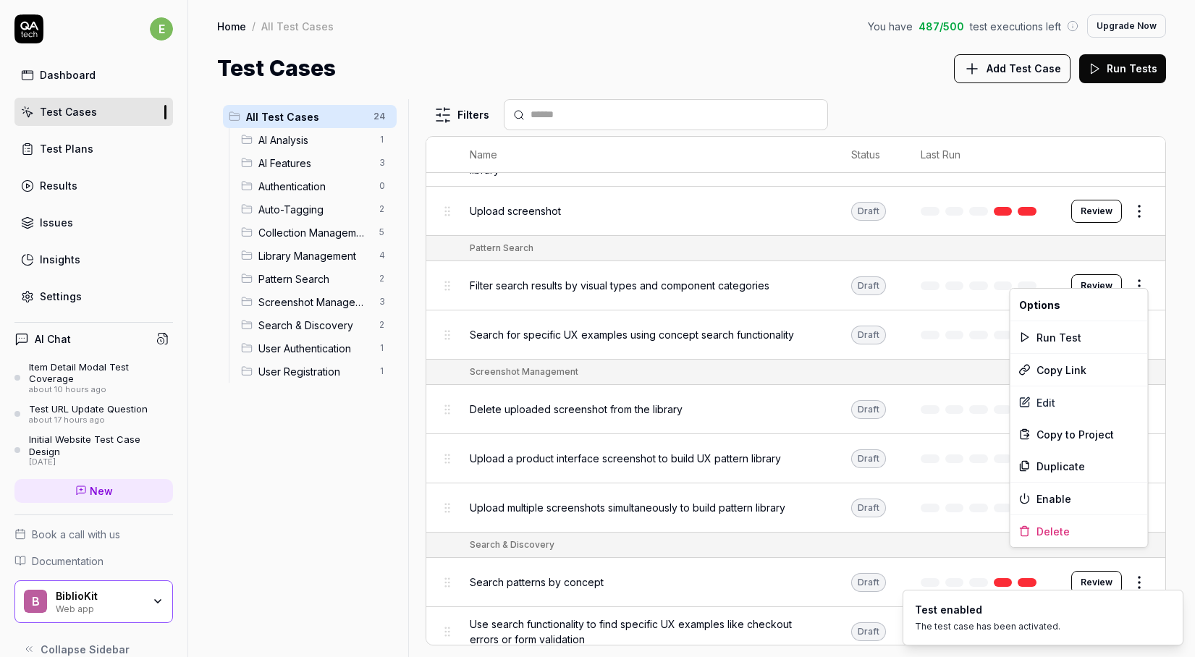
click at [1141, 276] on html "e Dashboard Test Cases Test Plans Results Issues Insights Settings AI Chat Item…" at bounding box center [597, 328] width 1195 height 657
click at [1068, 503] on div "Enable" at bounding box center [1078, 499] width 137 height 32
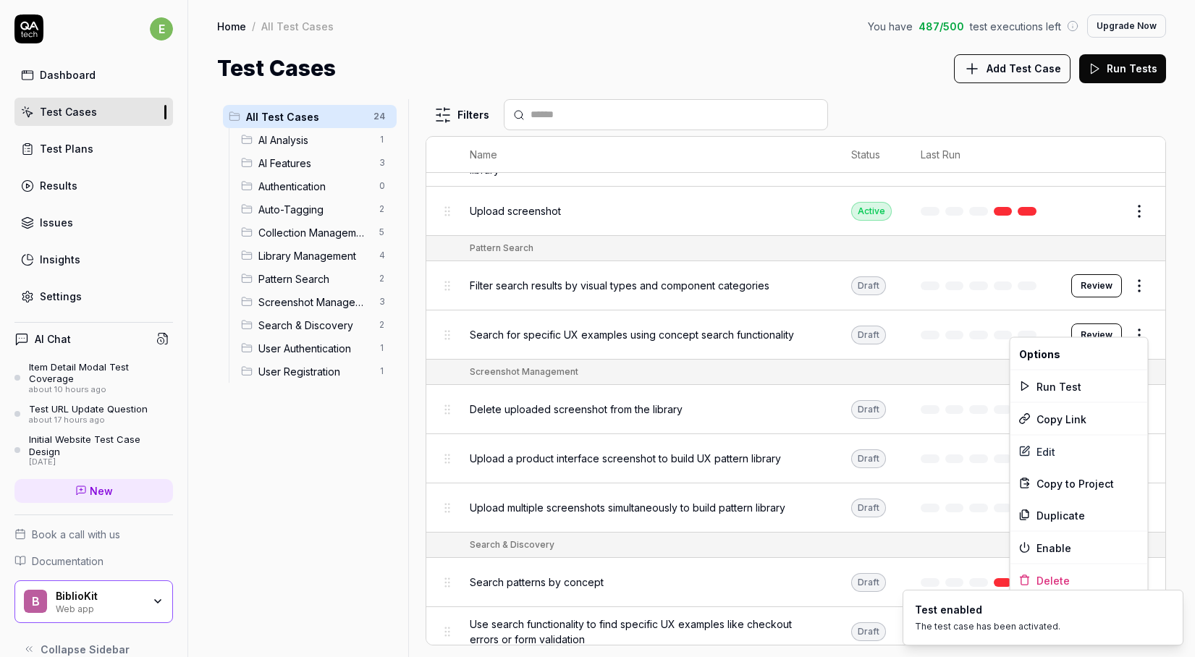
click at [1137, 323] on html "e Dashboard Test Cases Test Plans Results Issues Insights Settings AI Chat Item…" at bounding box center [597, 328] width 1195 height 657
click at [1077, 547] on div "Enable" at bounding box center [1078, 548] width 137 height 32
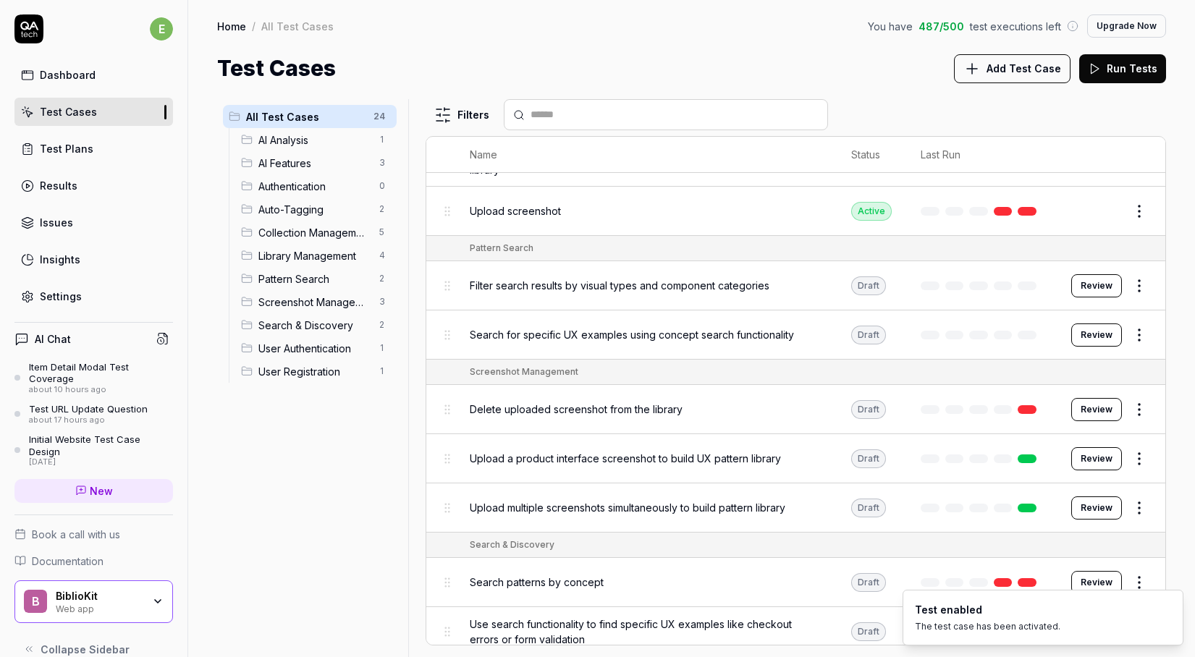
click at [1134, 394] on html "e Dashboard Test Cases Test Plans Results Issues Insights Settings AI Chat Item…" at bounding box center [597, 328] width 1195 height 657
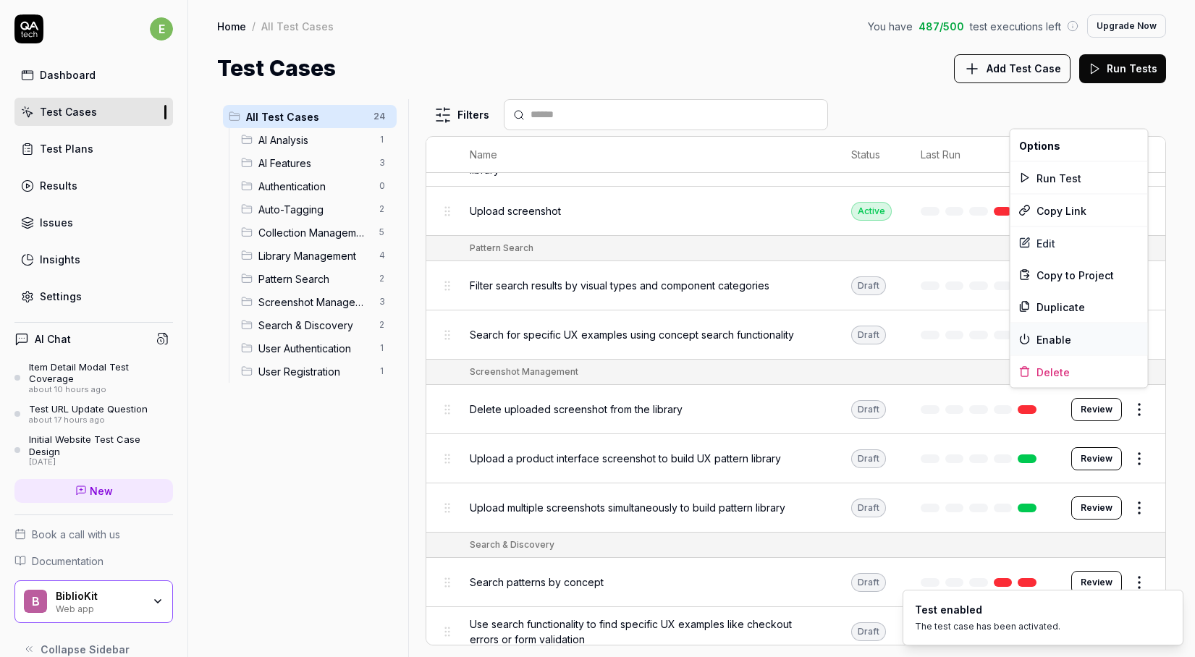
click at [1098, 336] on div "Enable" at bounding box center [1078, 339] width 137 height 32
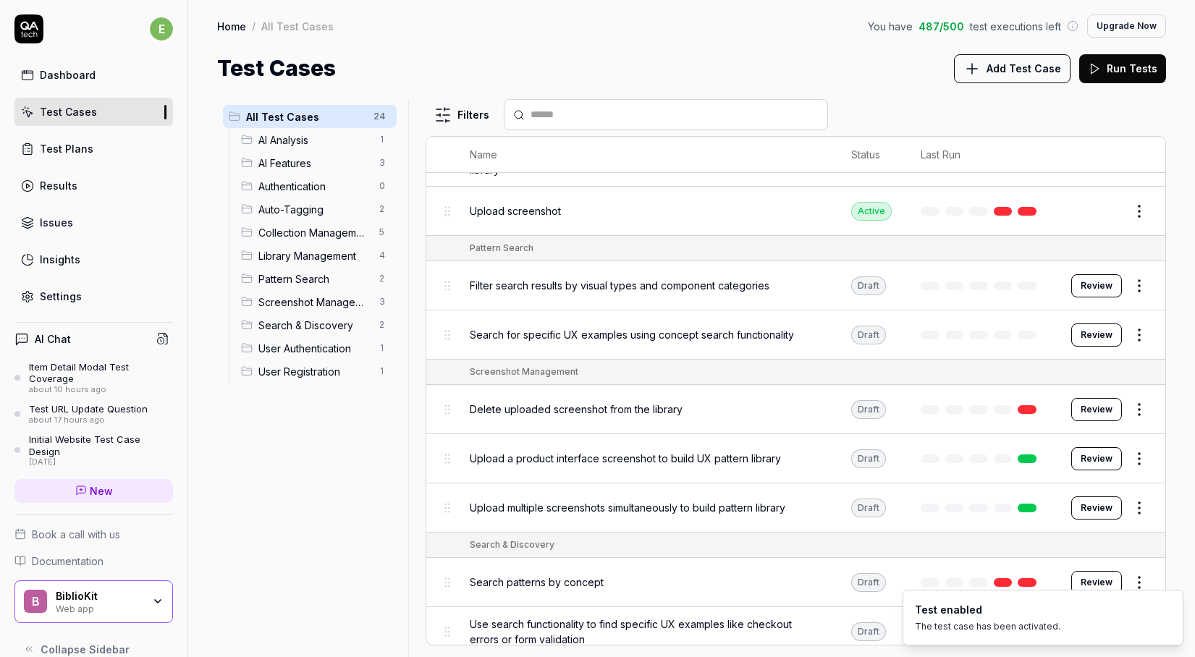
click at [1141, 449] on html "e Dashboard Test Cases Test Plans Results Issues Insights Settings AI Chat Item…" at bounding box center [597, 328] width 1195 height 657
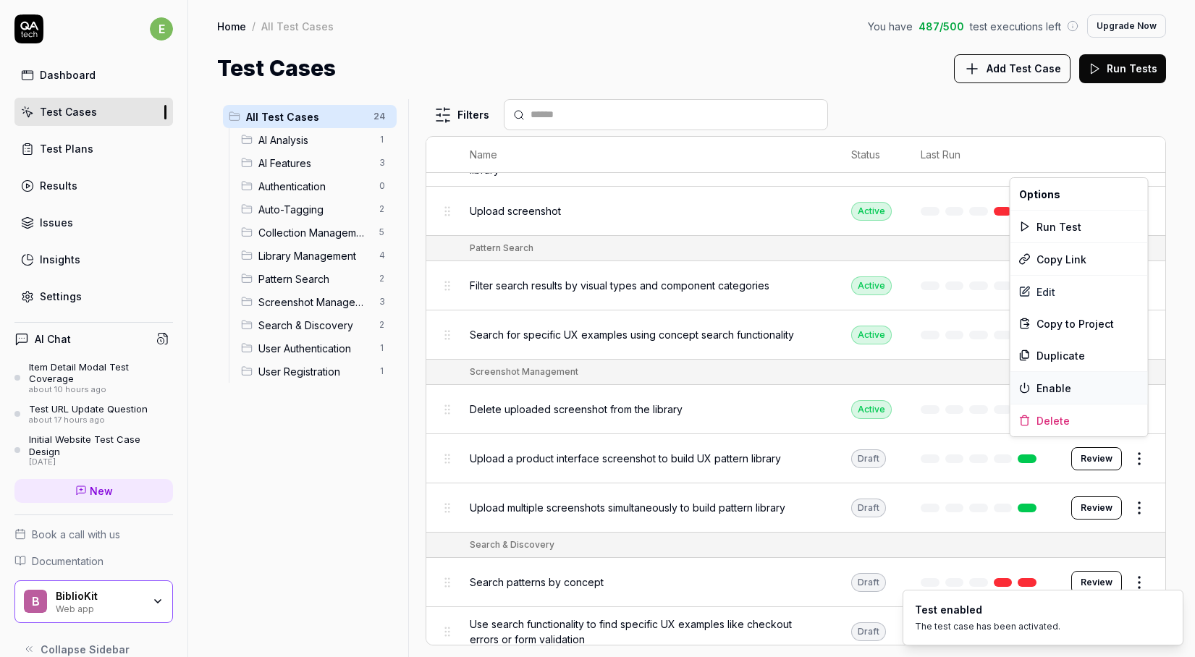
click at [1109, 401] on div "Enable" at bounding box center [1078, 388] width 137 height 32
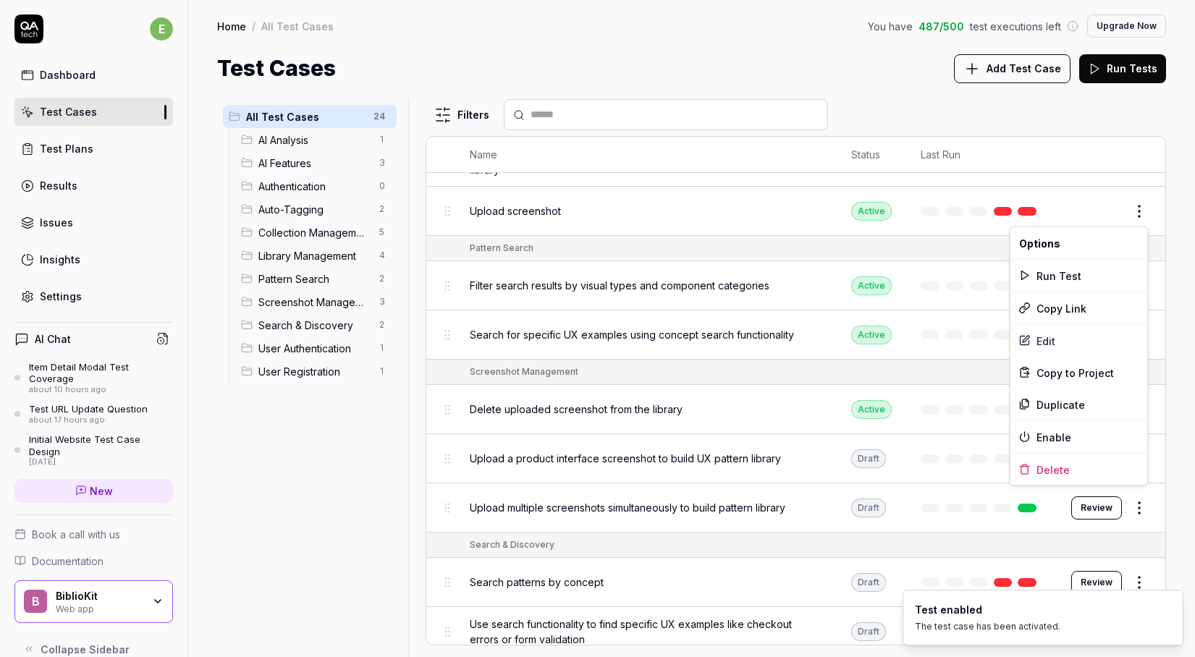
click at [1142, 506] on html "e Dashboard Test Cases Test Plans Results Issues Insights Settings AI Chat Item…" at bounding box center [597, 328] width 1195 height 657
click at [1096, 433] on div "Enable" at bounding box center [1078, 437] width 137 height 32
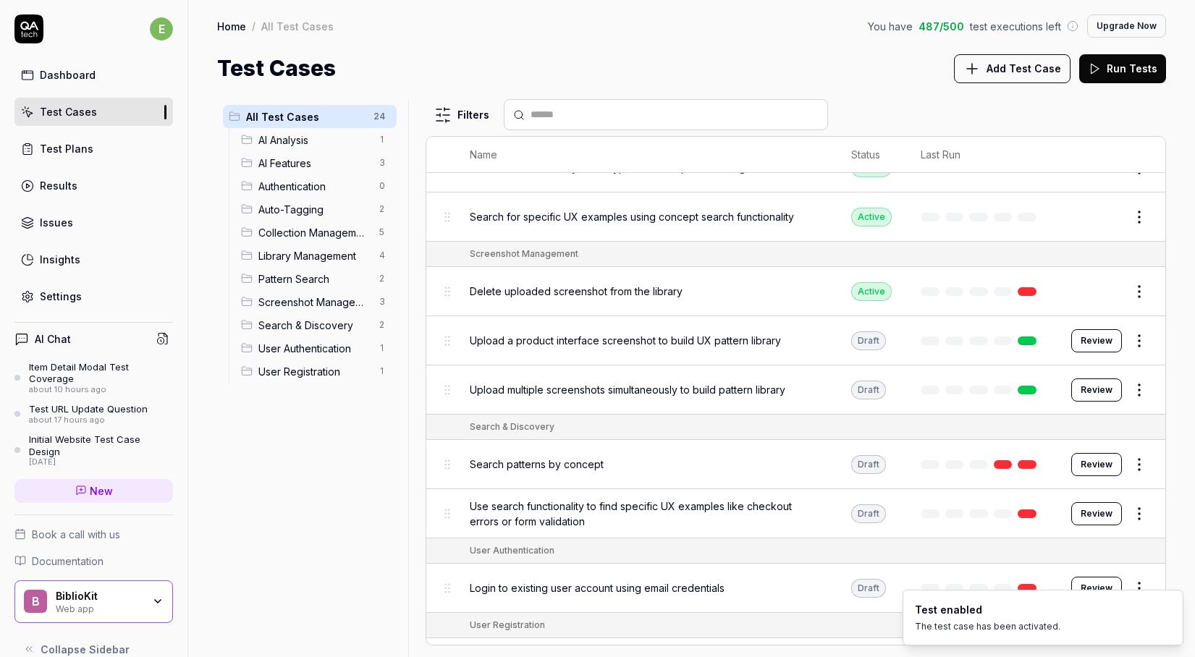
scroll to position [948, 0]
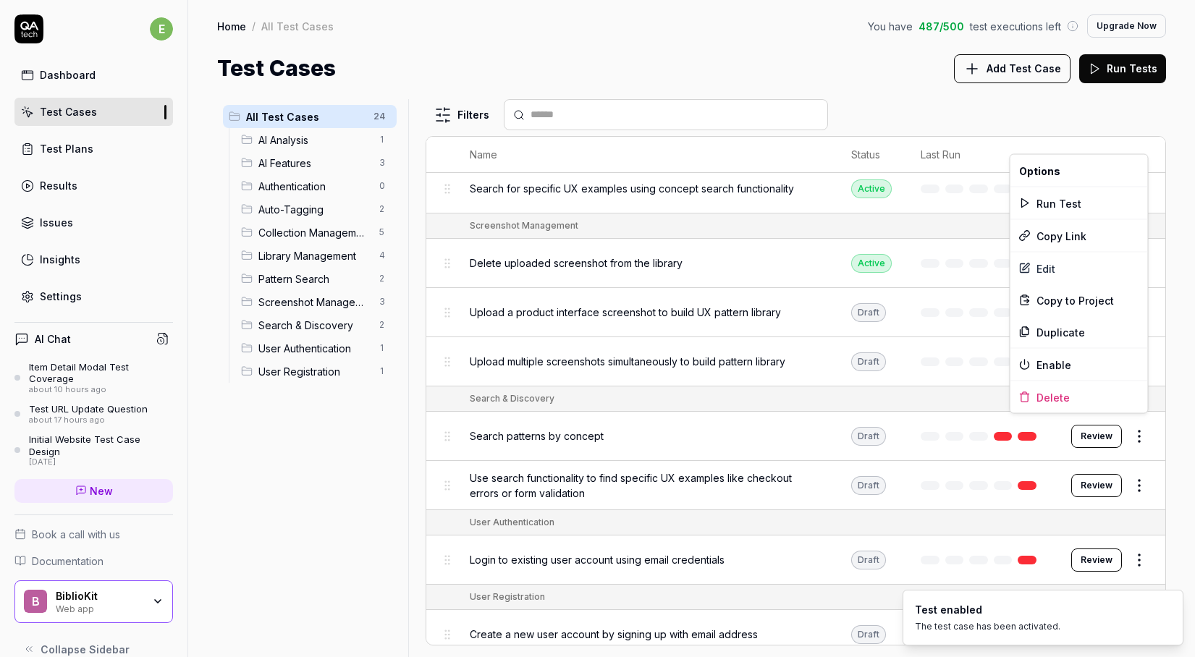
click at [1138, 422] on html "e Dashboard Test Cases Test Plans Results Issues Insights Settings AI Chat Item…" at bounding box center [597, 328] width 1195 height 657
click at [1111, 356] on div "Enable" at bounding box center [1078, 365] width 137 height 32
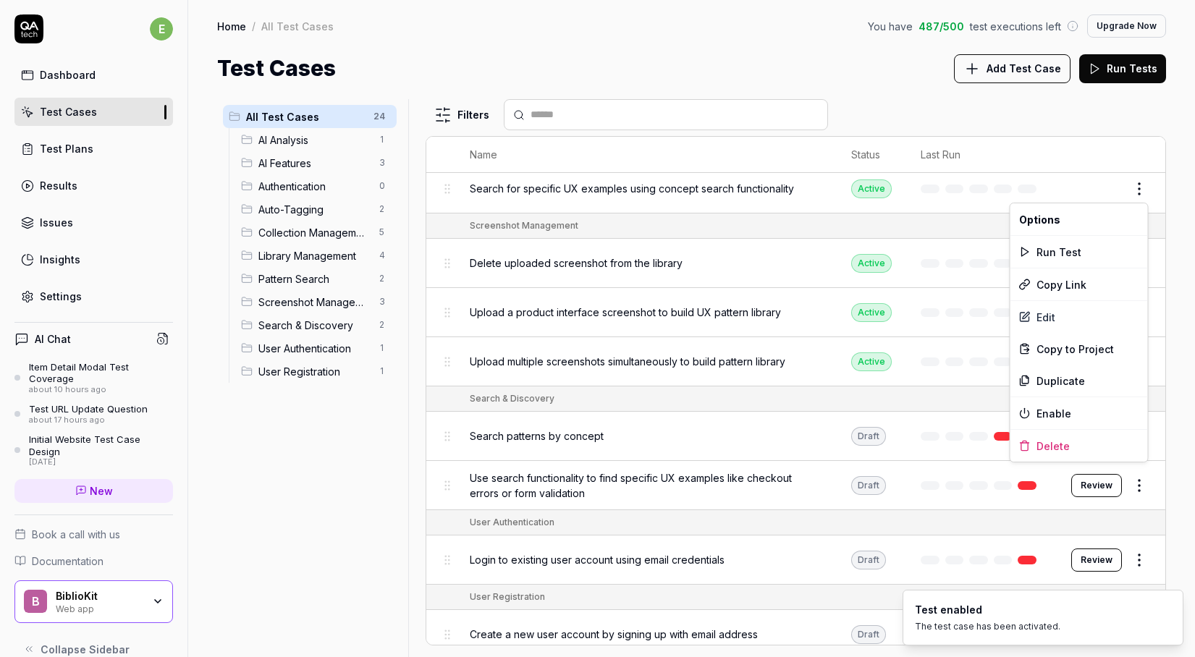
click at [1138, 478] on html "e Dashboard Test Cases Test Plans Results Issues Insights Settings AI Chat Item…" at bounding box center [597, 328] width 1195 height 657
click at [1088, 414] on div "Enable" at bounding box center [1078, 413] width 137 height 32
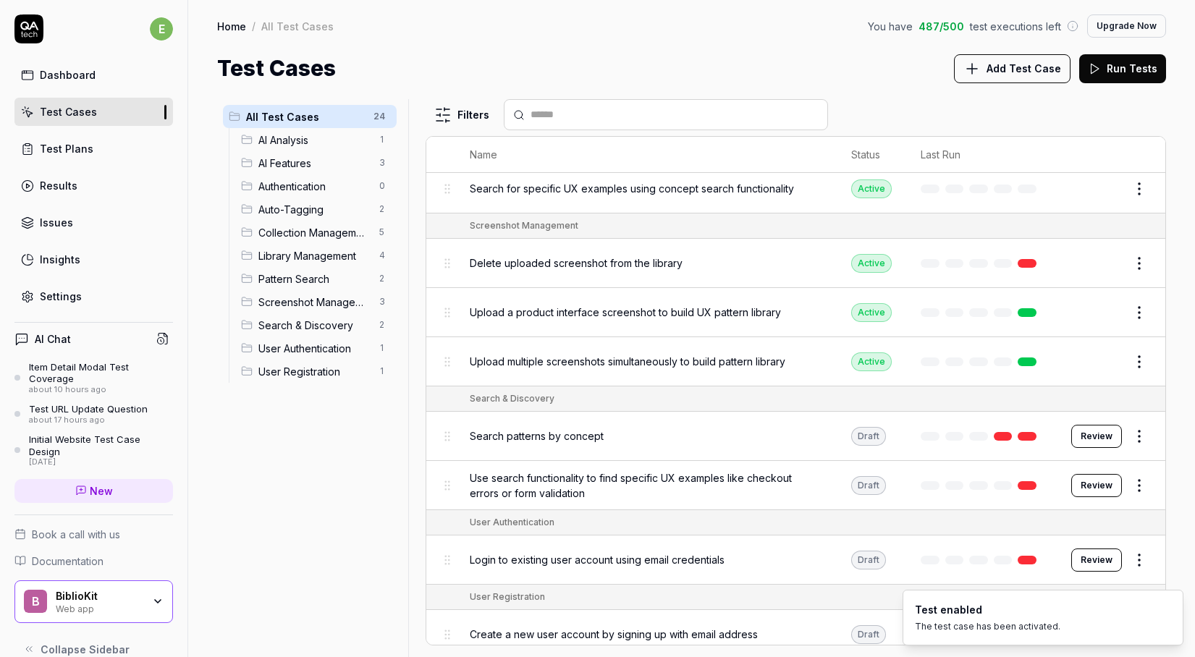
click at [1143, 551] on html "e Dashboard Test Cases Test Plans Results Issues Insights Settings AI Chat Item…" at bounding box center [597, 328] width 1195 height 657
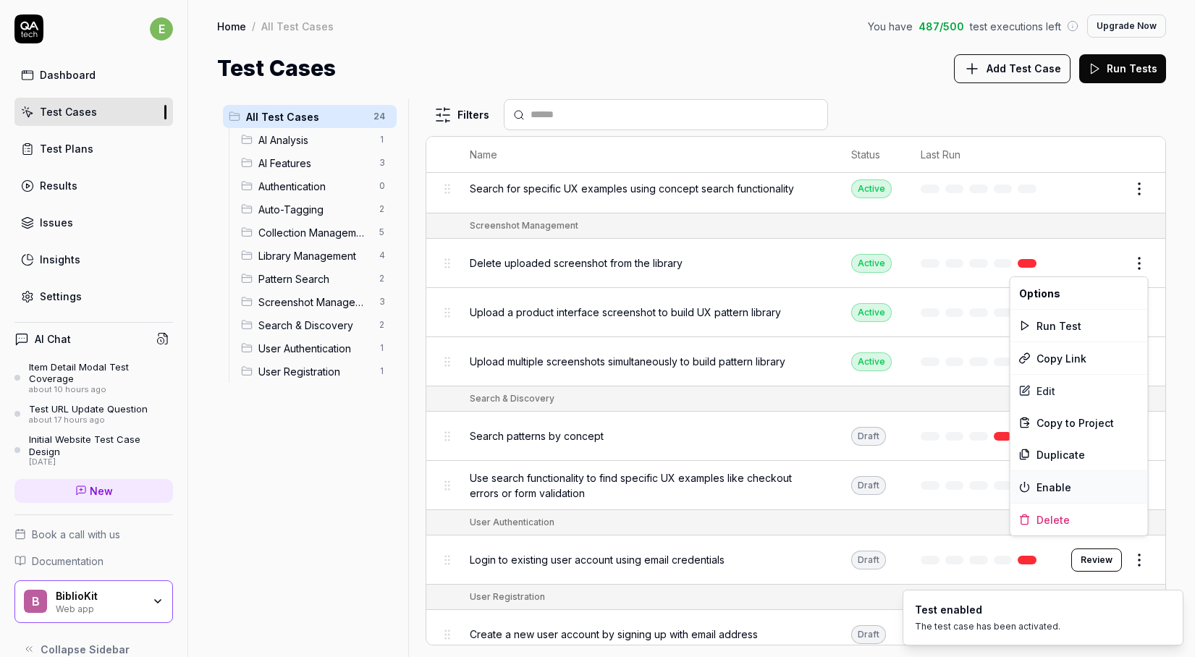
click at [1097, 486] on div "Enable" at bounding box center [1078, 487] width 137 height 32
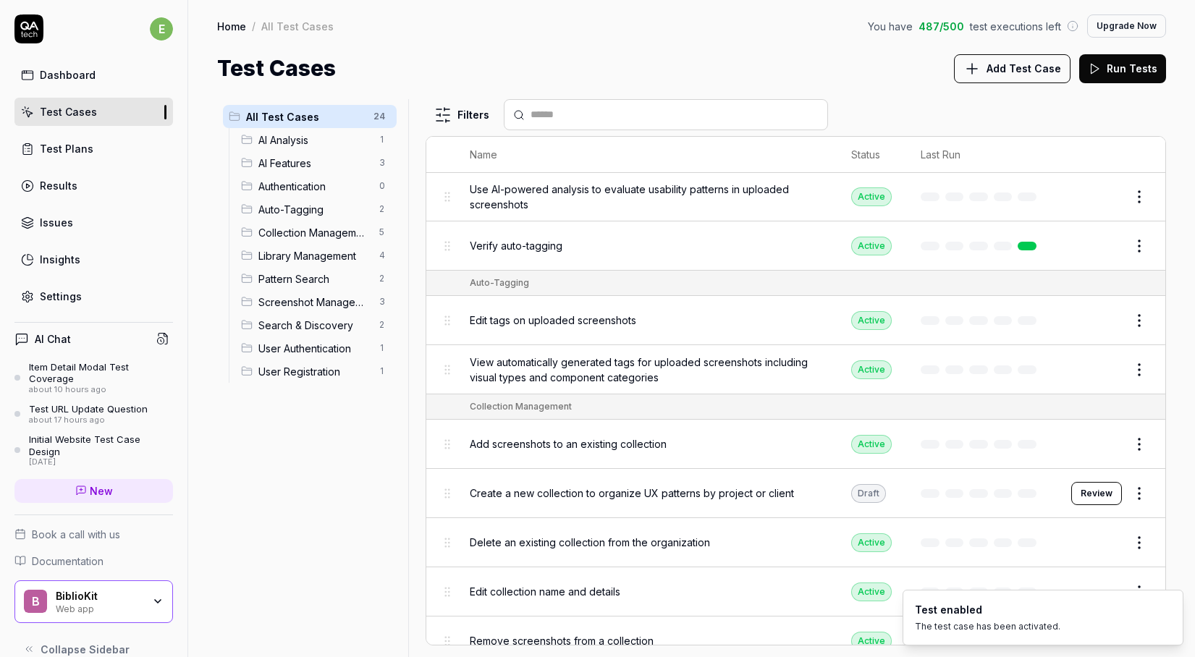
scroll to position [0, 0]
